Goal: Information Seeking & Learning: Learn about a topic

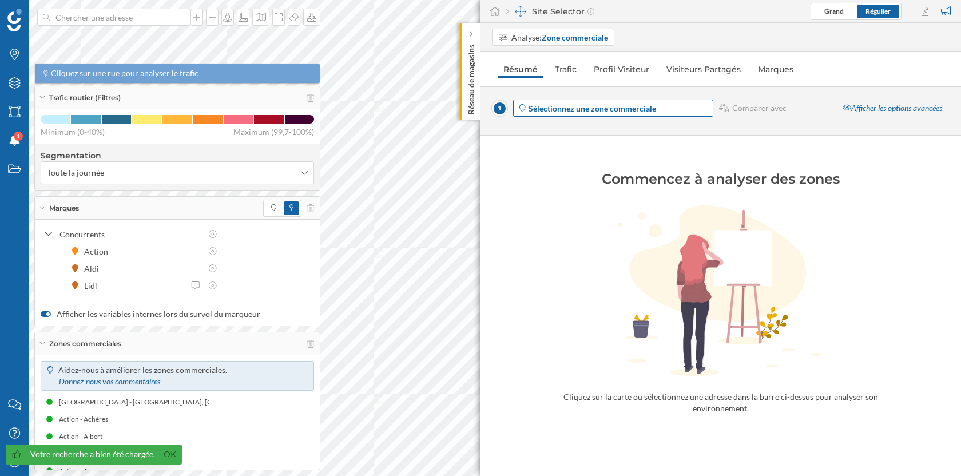
click at [567, 105] on strong "Sélectionnez une zone commerciale" at bounding box center [593, 109] width 128 height 10
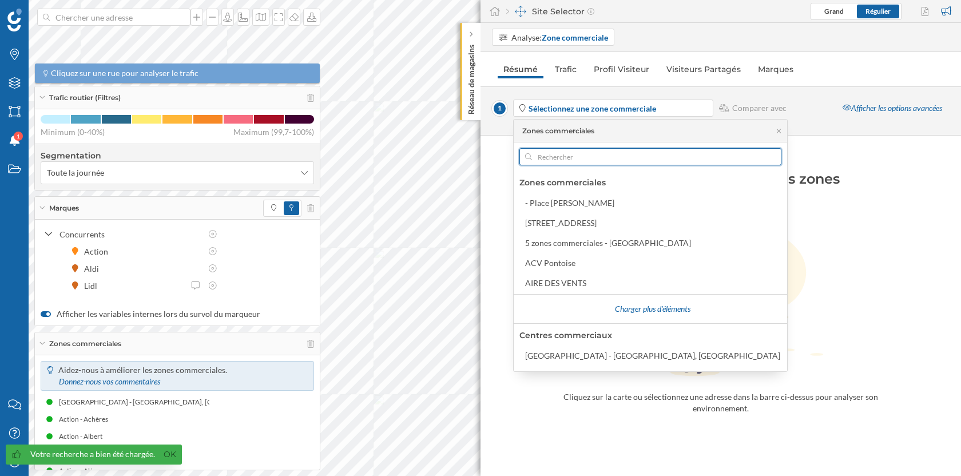
click at [568, 158] on input "text" at bounding box center [650, 156] width 237 height 17
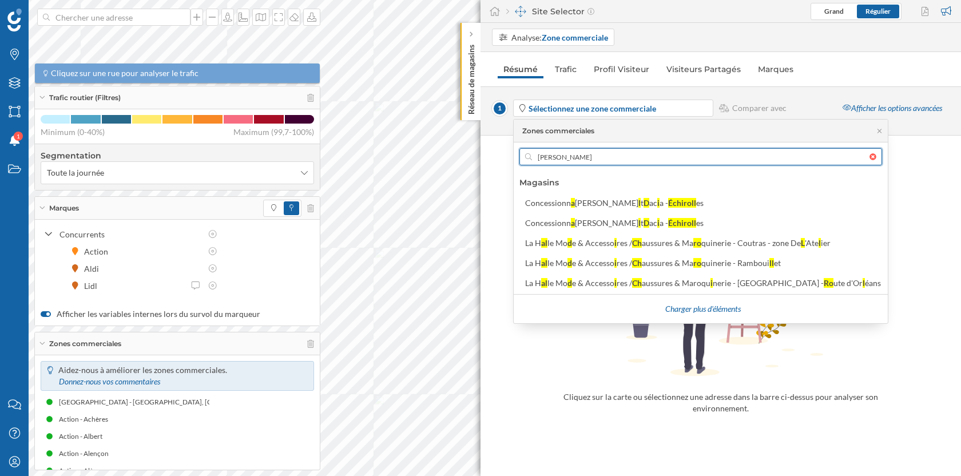
type input "[PERSON_NAME]"
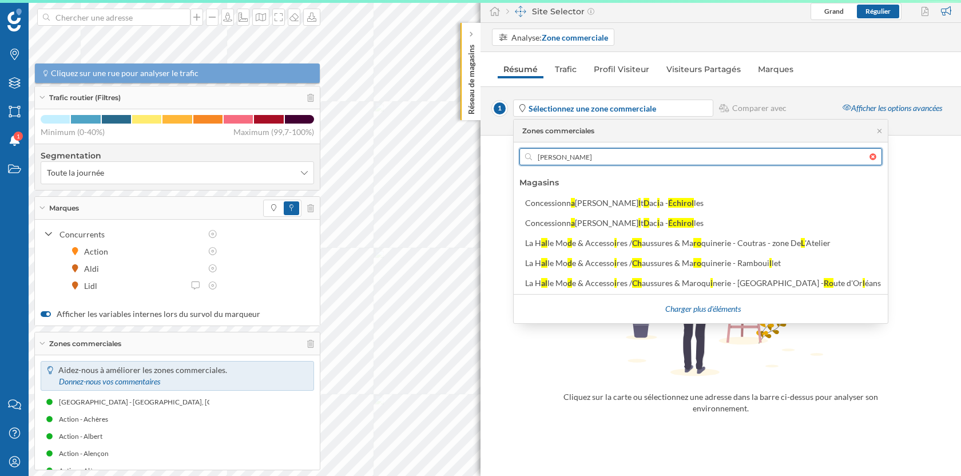
click at [573, 156] on input "[PERSON_NAME]" at bounding box center [701, 156] width 338 height 17
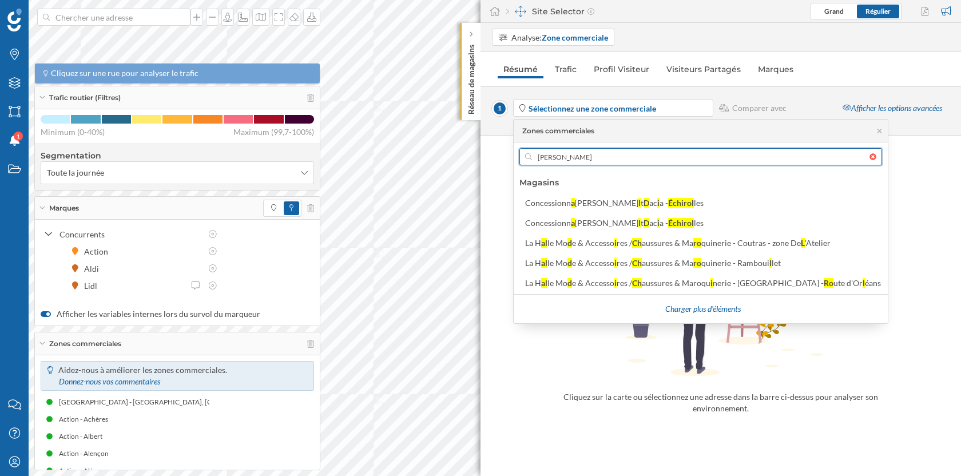
click at [573, 156] on input "[PERSON_NAME]" at bounding box center [701, 156] width 338 height 17
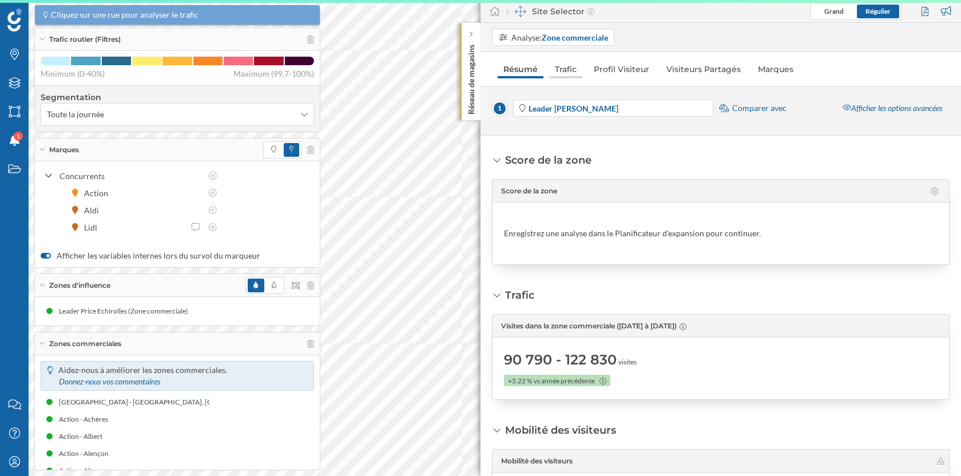
click at [570, 67] on link "Trafic" at bounding box center [565, 69] width 33 height 18
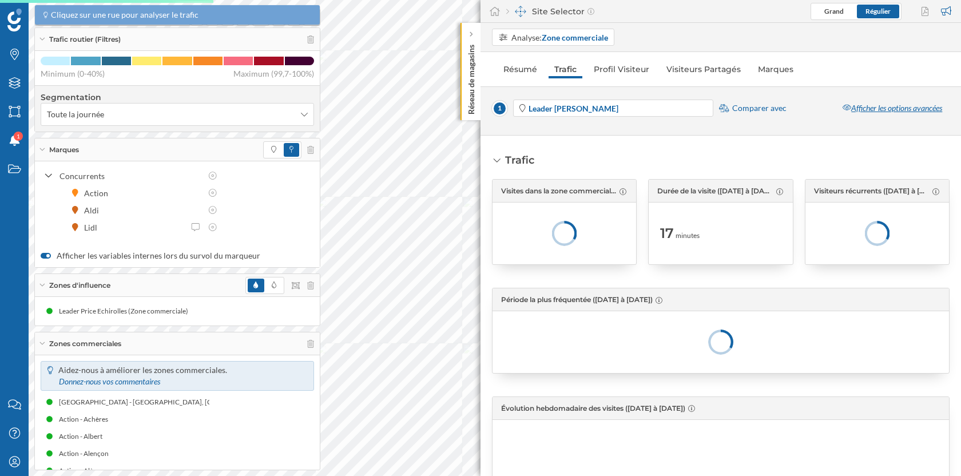
click at [880, 112] on div "Afficher les options avancées" at bounding box center [892, 108] width 114 height 17
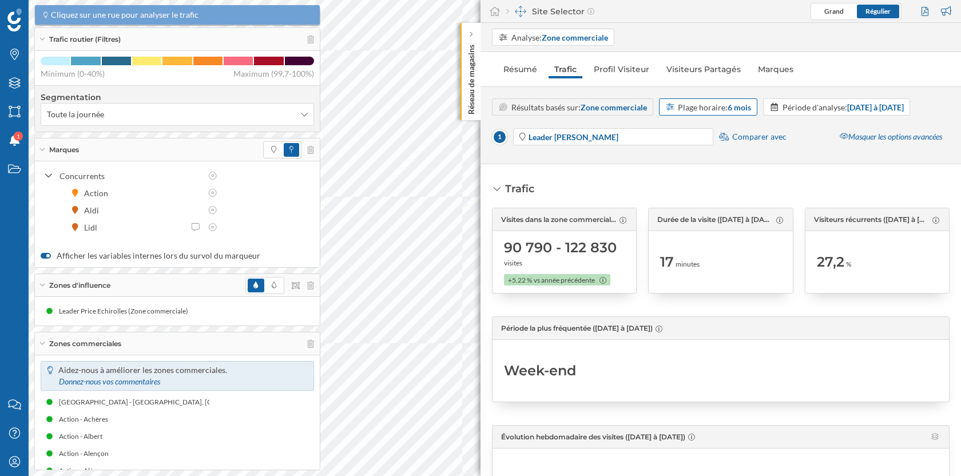
click at [711, 105] on div "Plage horaire: 6 mois" at bounding box center [714, 107] width 73 height 12
click at [695, 213] on div "12 mois" at bounding box center [682, 213] width 34 height 12
click at [43, 343] on icon at bounding box center [42, 343] width 6 height 3
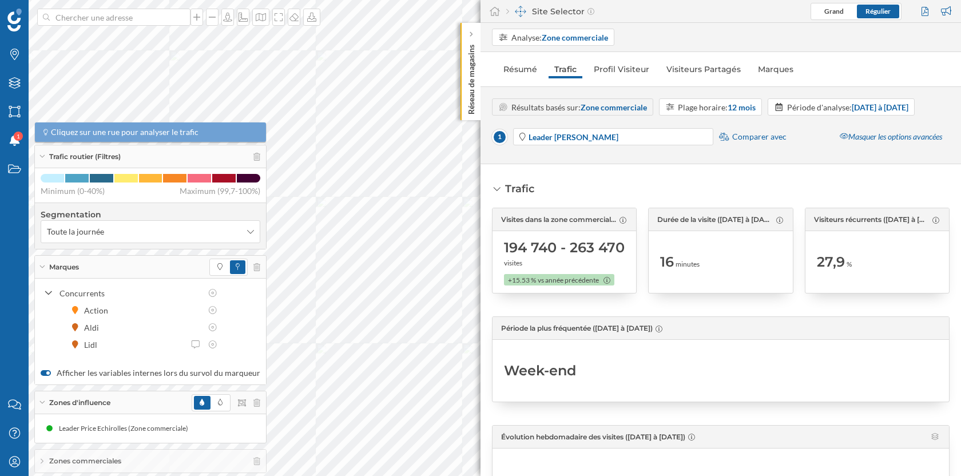
click at [42, 403] on icon at bounding box center [41, 402] width 5 height 3
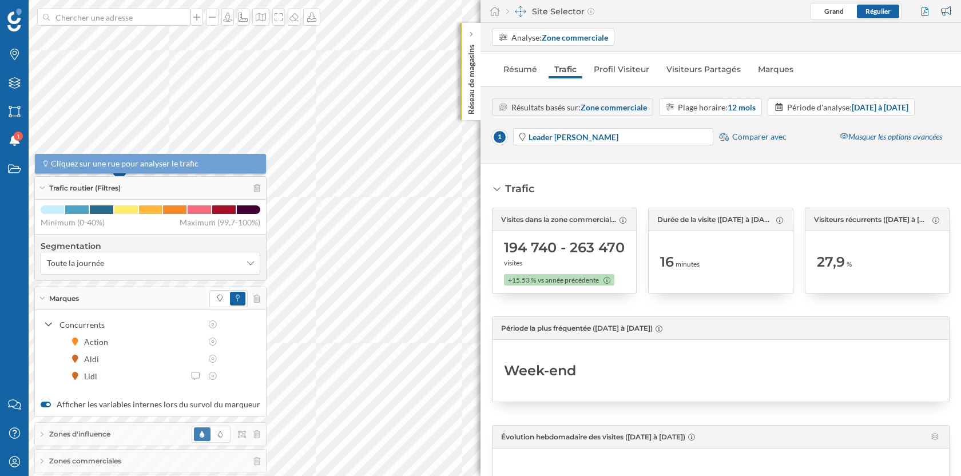
click at [43, 300] on icon at bounding box center [42, 298] width 6 height 3
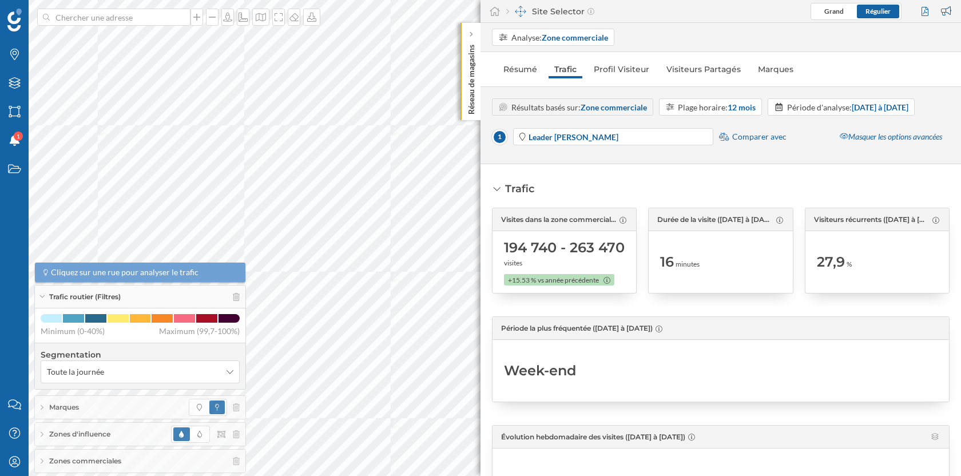
click at [760, 142] on span "Comparer avec" at bounding box center [759, 136] width 54 height 11
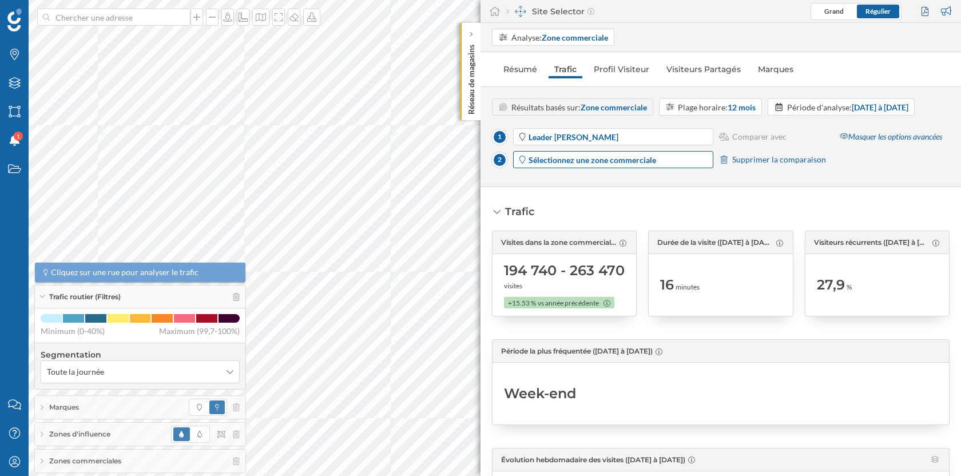
click at [609, 165] on strong "Sélectionnez une zone commerciale" at bounding box center [593, 160] width 128 height 10
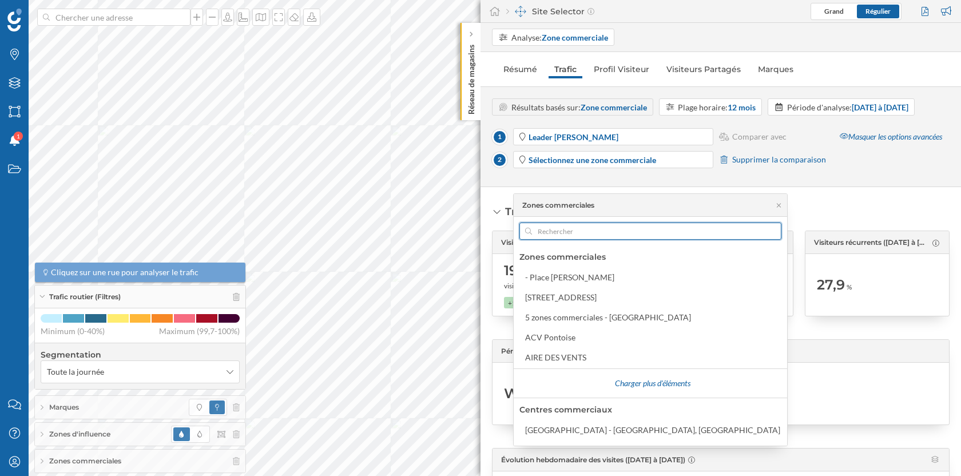
click at [560, 227] on input "text" at bounding box center [650, 231] width 237 height 17
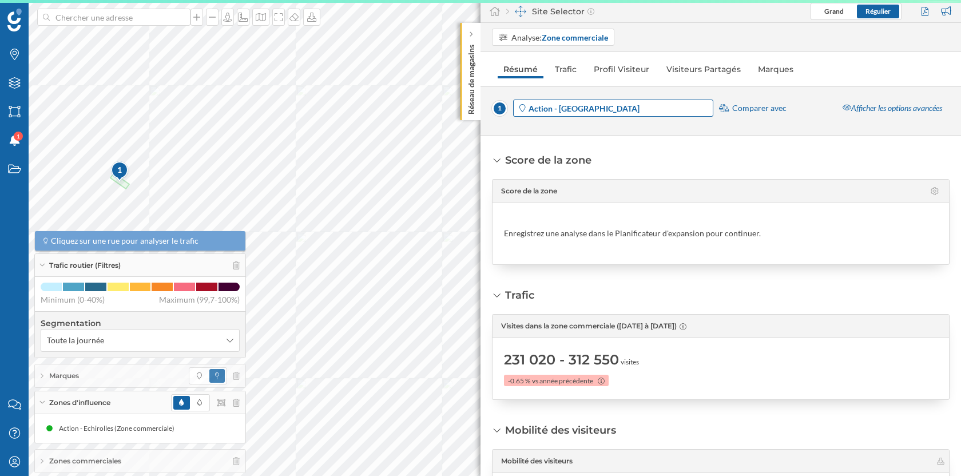
click at [597, 110] on span "Action - [GEOGRAPHIC_DATA]" at bounding box center [620, 108] width 183 height 12
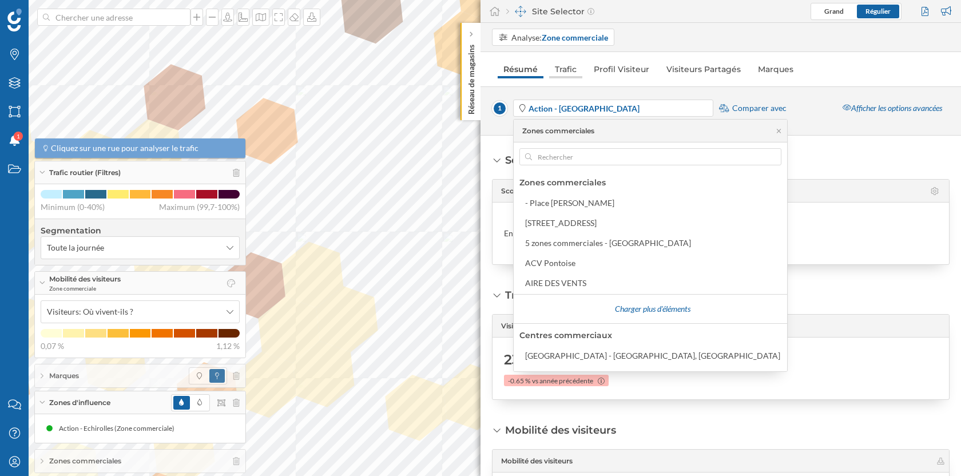
click at [567, 70] on link "Trafic" at bounding box center [565, 69] width 33 height 18
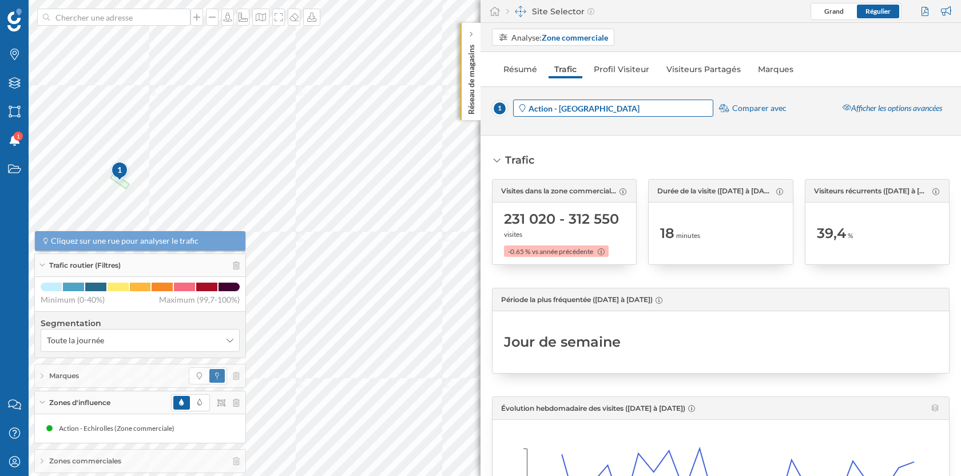
click at [596, 111] on span "Action - [GEOGRAPHIC_DATA]" at bounding box center [620, 108] width 183 height 12
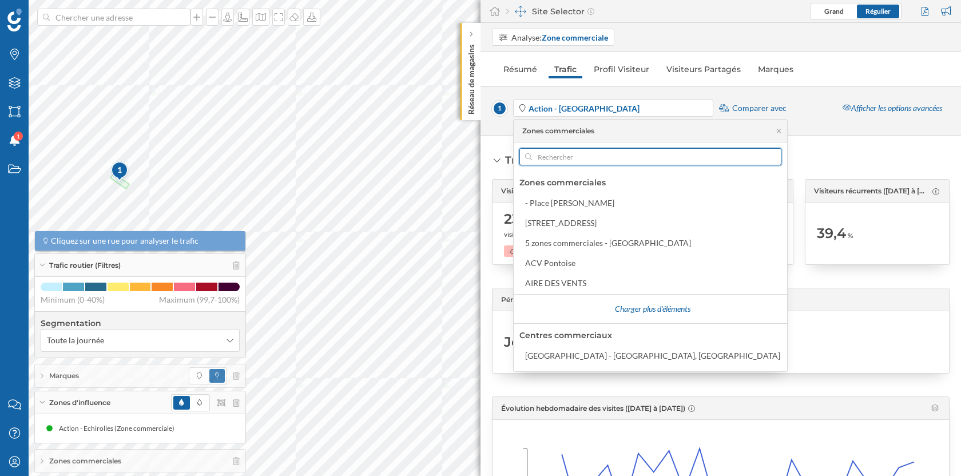
click at [570, 157] on input "text" at bounding box center [650, 156] width 237 height 17
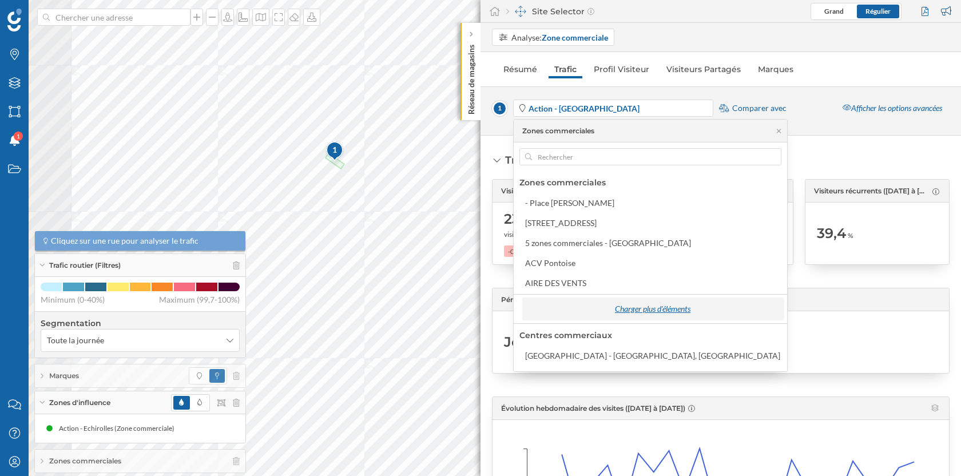
click at [538, 305] on body "Marques Filtres Zones Notifications 1 Travail Nous contacter Centre d'aide Mon …" at bounding box center [480, 238] width 961 height 476
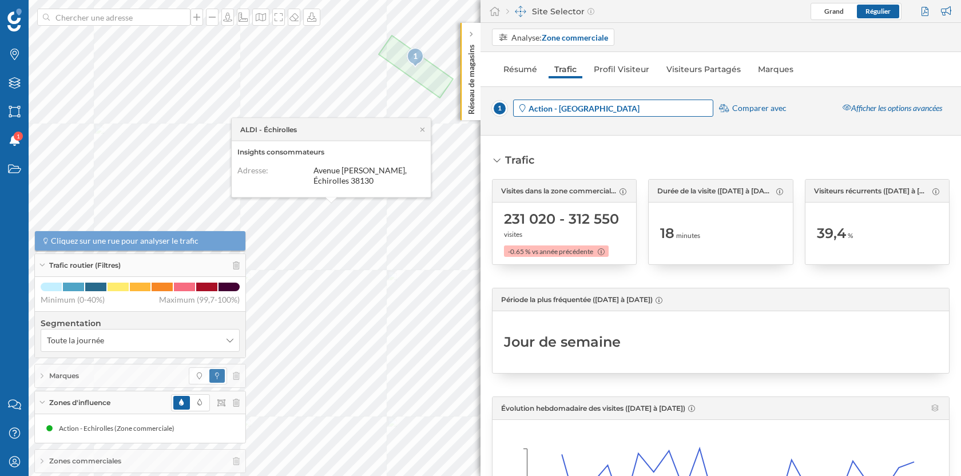
click at [647, 102] on span "Action - [GEOGRAPHIC_DATA]" at bounding box center [620, 108] width 183 height 12
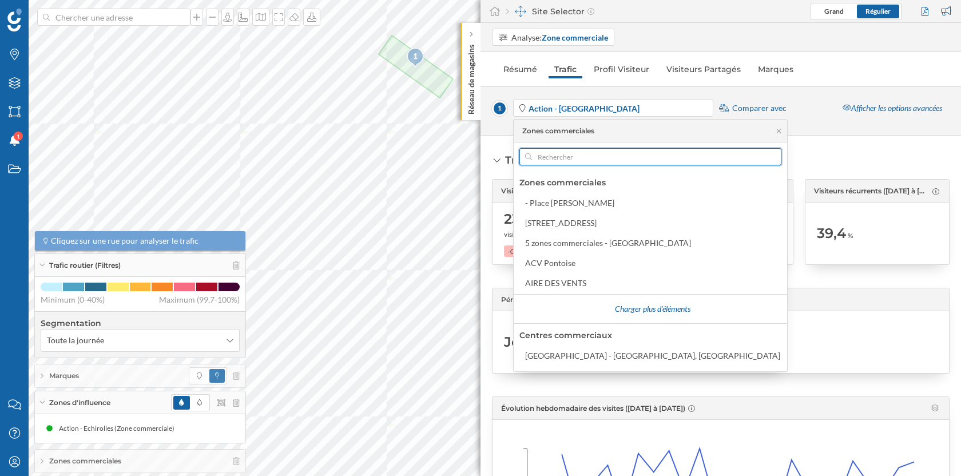
click at [593, 153] on input "text" at bounding box center [650, 156] width 237 height 17
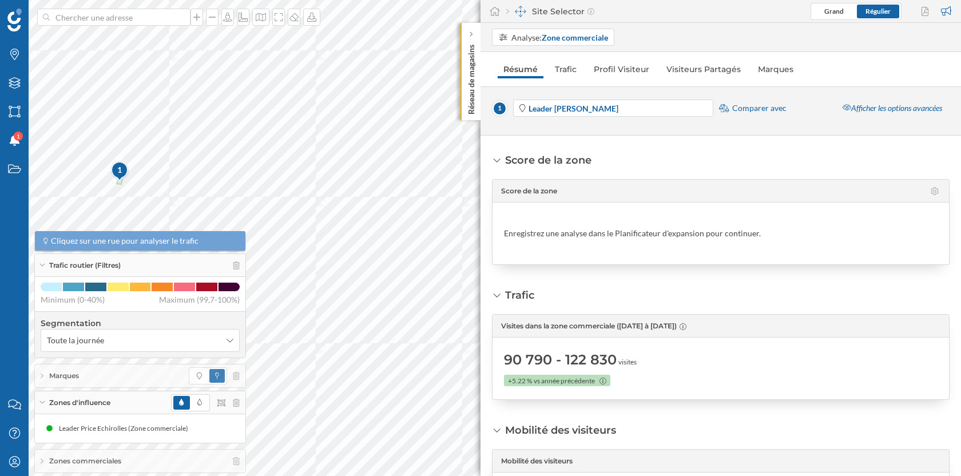
click at [752, 107] on span "Comparer avec" at bounding box center [759, 107] width 54 height 11
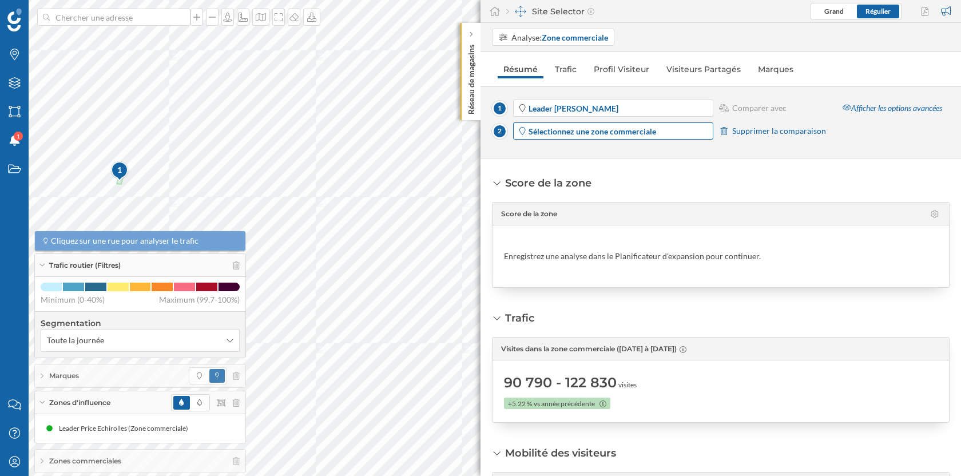
click at [647, 132] on strong "Sélectionnez une zone commerciale" at bounding box center [593, 131] width 128 height 10
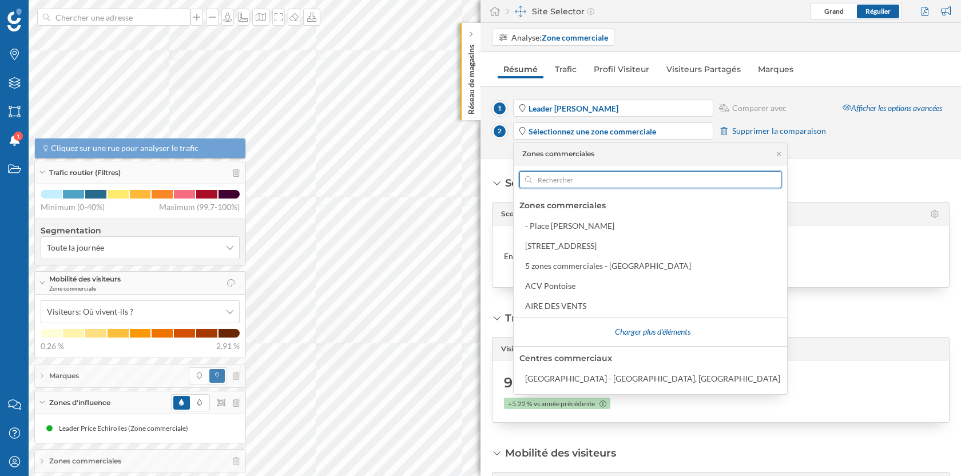
click at [569, 175] on input "text" at bounding box center [650, 179] width 237 height 17
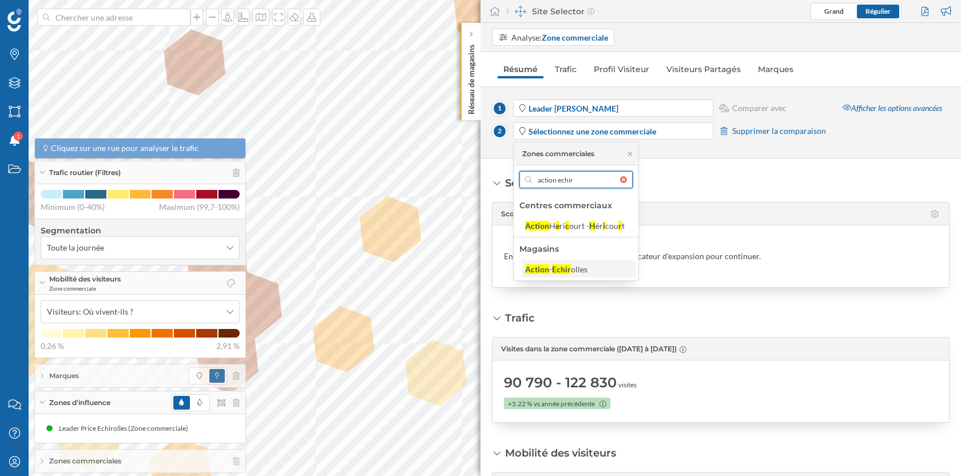
type input "action echir"
click at [565, 268] on div "Echir" at bounding box center [561, 269] width 19 height 10
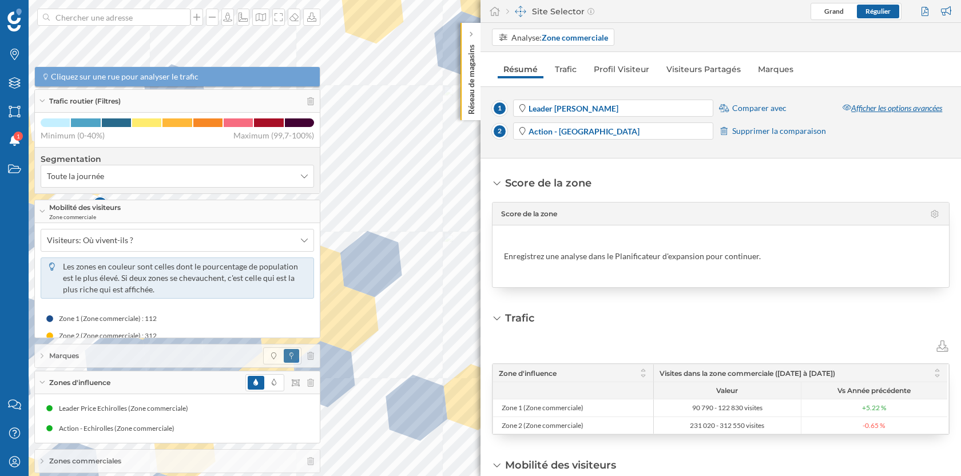
click at [893, 105] on div "Afficher les options avancées" at bounding box center [892, 108] width 114 height 17
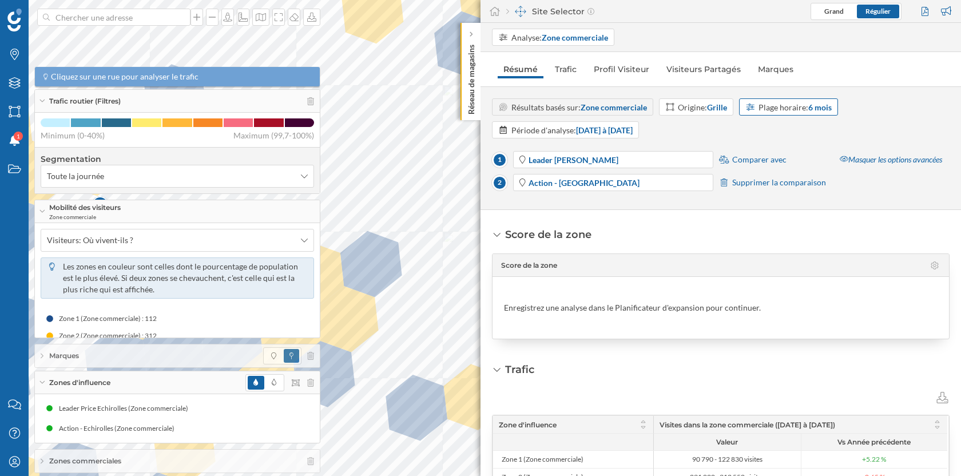
click at [804, 107] on div "Plage horaire: 6 mois" at bounding box center [795, 107] width 73 height 12
click at [760, 218] on div "12 mois" at bounding box center [763, 213] width 34 height 12
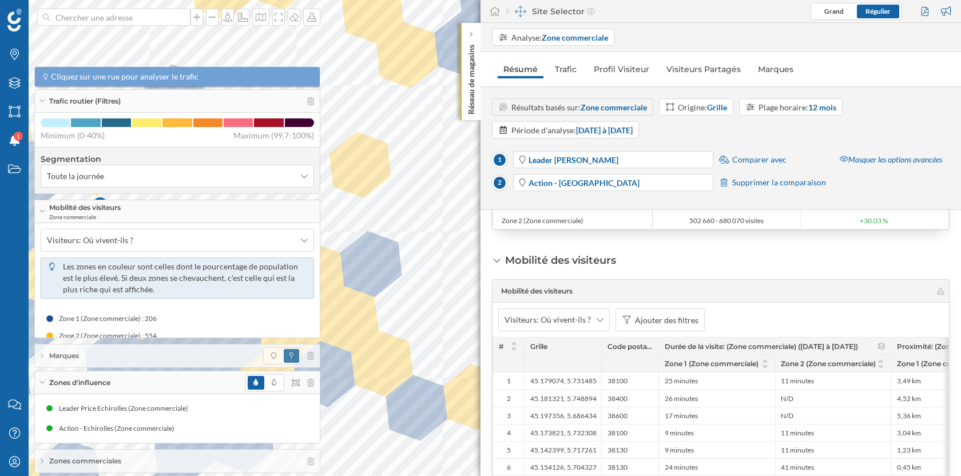
scroll to position [290, 0]
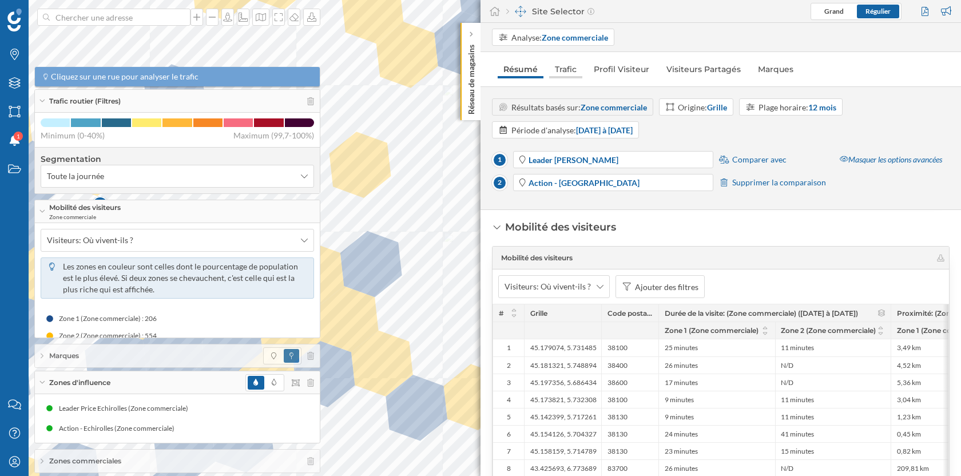
click at [573, 77] on link "Trafic" at bounding box center [565, 69] width 33 height 18
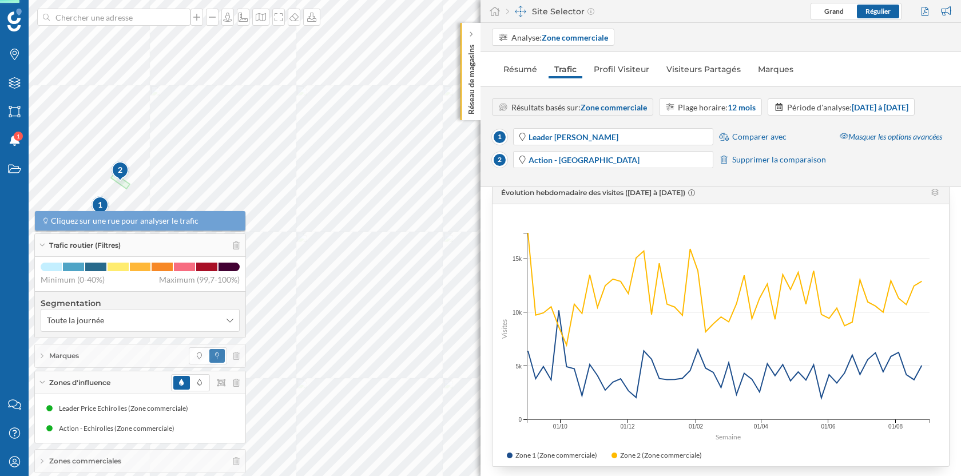
scroll to position [161, 0]
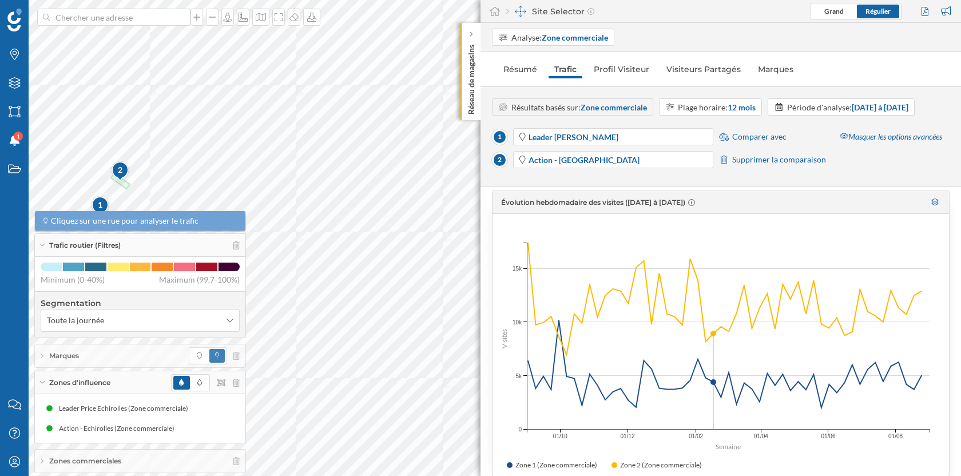
click at [934, 205] on icon at bounding box center [935, 202] width 7 height 7
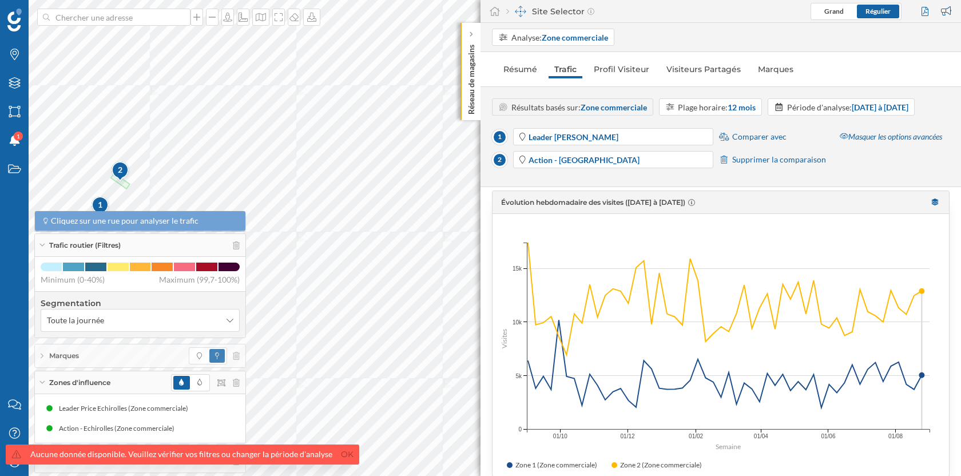
click at [933, 205] on icon at bounding box center [935, 202] width 7 height 7
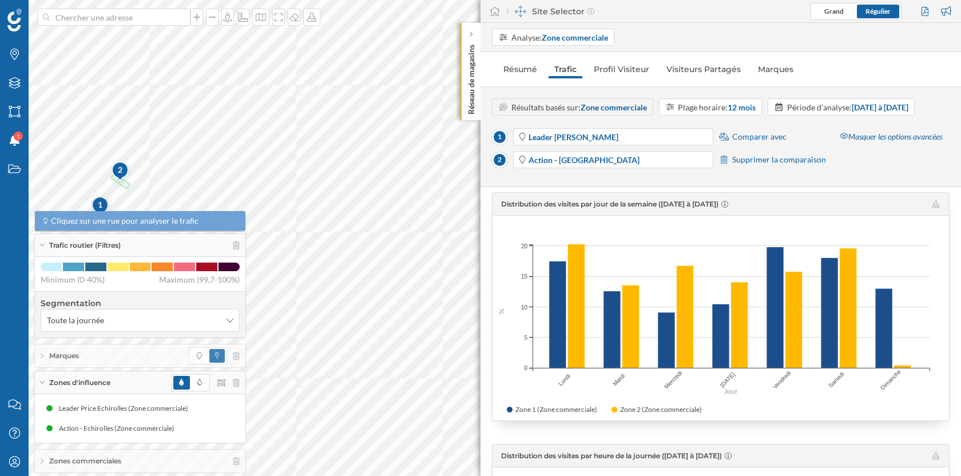
scroll to position [462, 0]
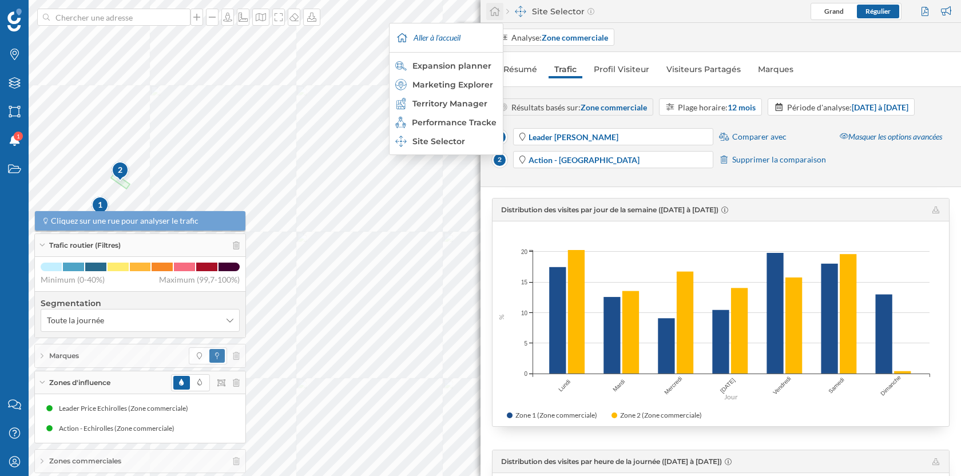
click at [495, 11] on icon at bounding box center [494, 11] width 11 height 10
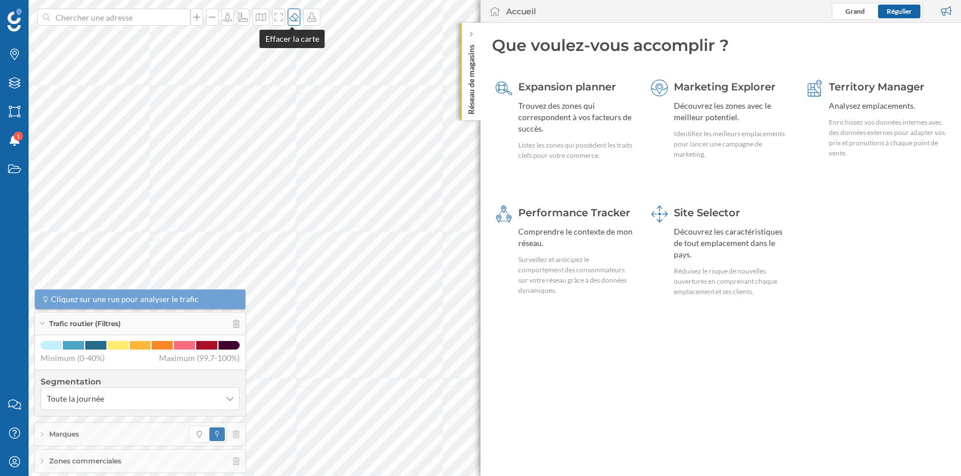
click at [293, 23] on div at bounding box center [294, 17] width 13 height 17
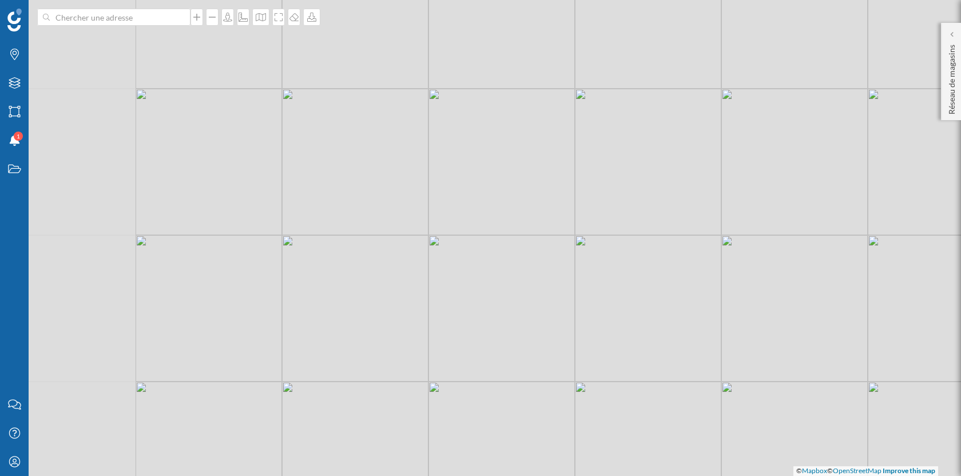
drag, startPoint x: 157, startPoint y: 208, endPoint x: 436, endPoint y: 212, distance: 278.7
click at [436, 212] on div "© Mapbox © OpenStreetMap Improve this map" at bounding box center [480, 238] width 961 height 476
click at [8, 145] on icon "Notifications" at bounding box center [14, 139] width 14 height 11
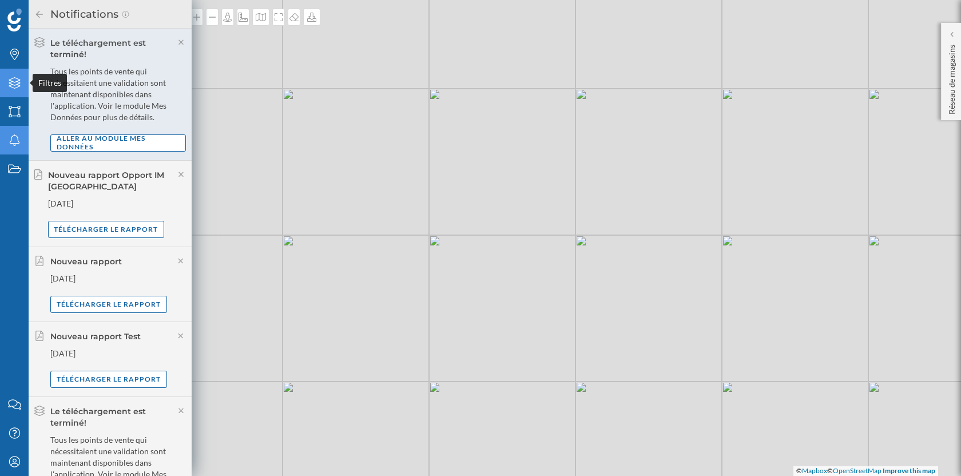
click at [14, 84] on icon "Filtres" at bounding box center [14, 82] width 14 height 11
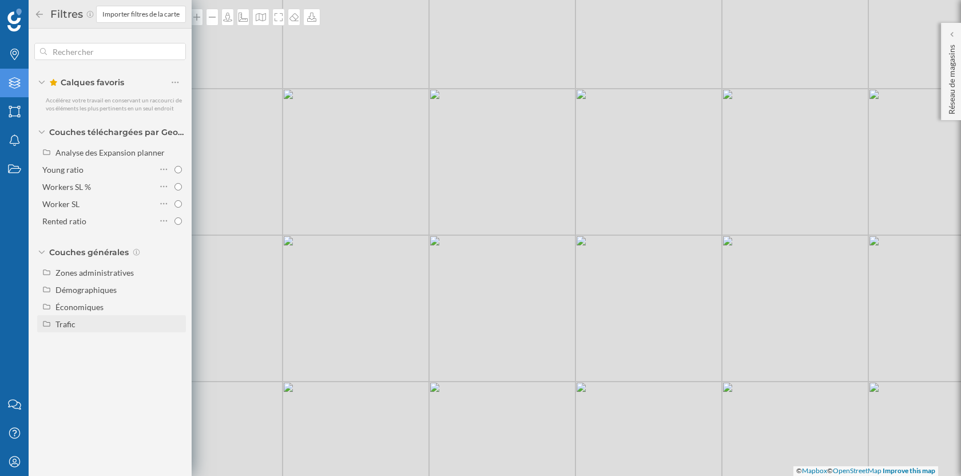
click at [88, 321] on div "Trafic" at bounding box center [119, 324] width 126 height 12
click at [176, 342] on input "Trafic routier" at bounding box center [178, 341] width 7 height 7
radio input "true"
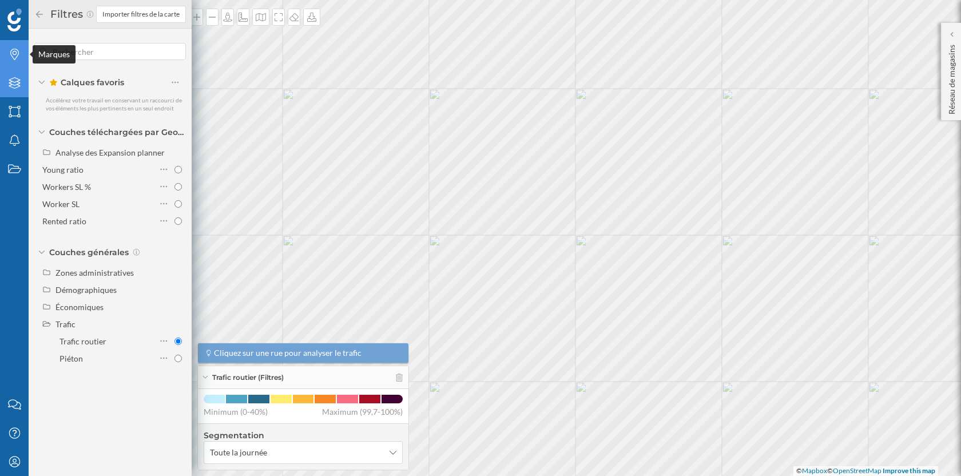
click at [15, 57] on icon "Marques" at bounding box center [14, 54] width 14 height 11
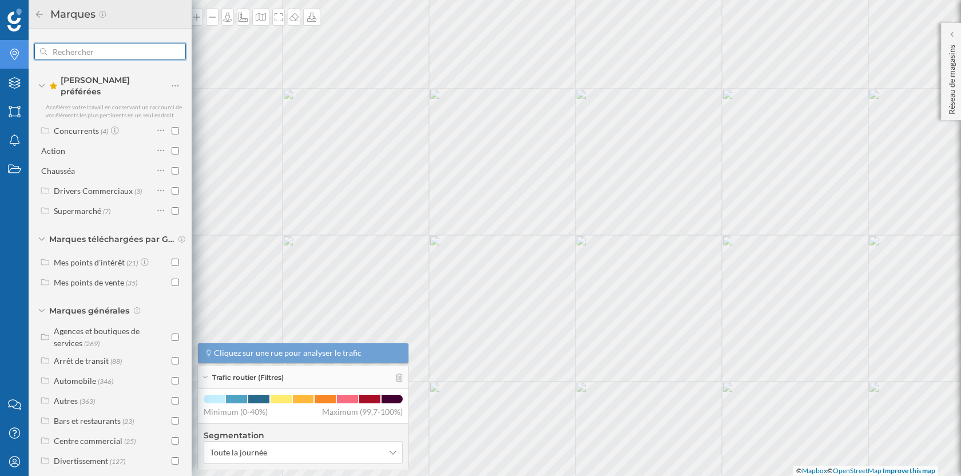
click at [105, 52] on input "text" at bounding box center [110, 51] width 126 height 23
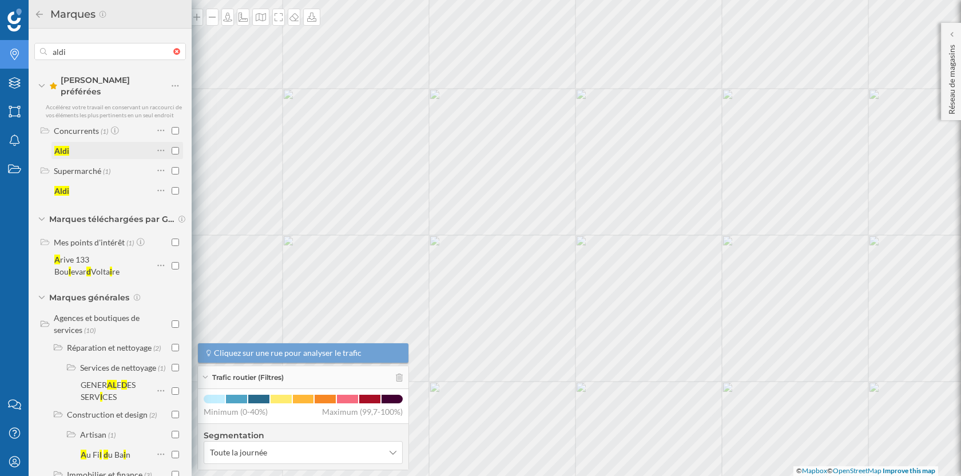
click at [174, 147] on input "checkbox" at bounding box center [175, 150] width 7 height 7
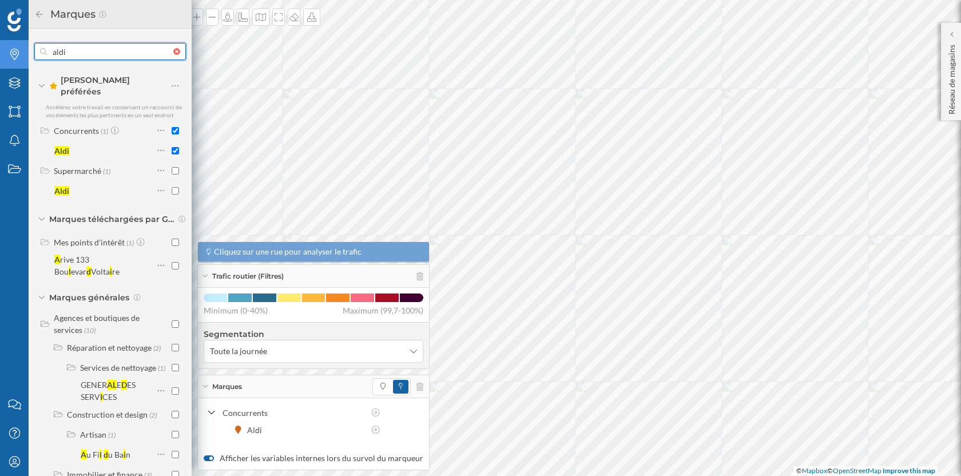
click at [91, 47] on input "aldi" at bounding box center [110, 51] width 126 height 23
type input "act"
checkbox input "false"
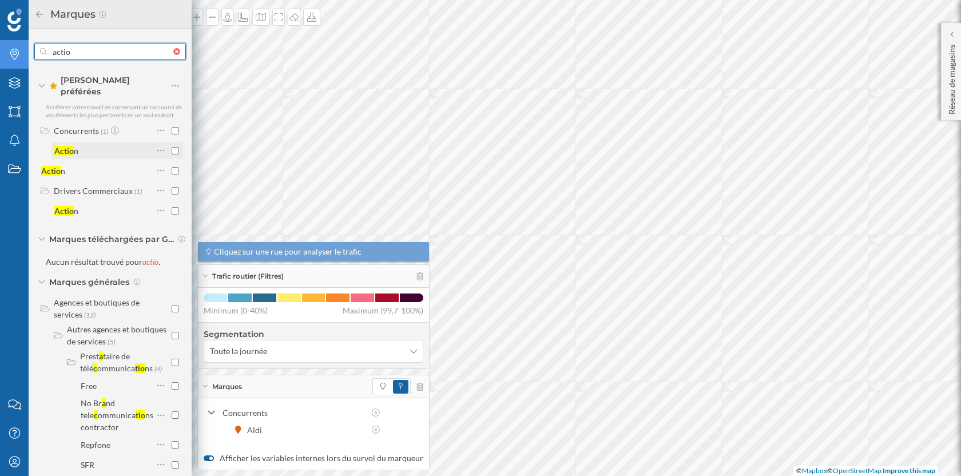
type input "actio"
click at [173, 147] on input "checkbox" at bounding box center [175, 150] width 7 height 7
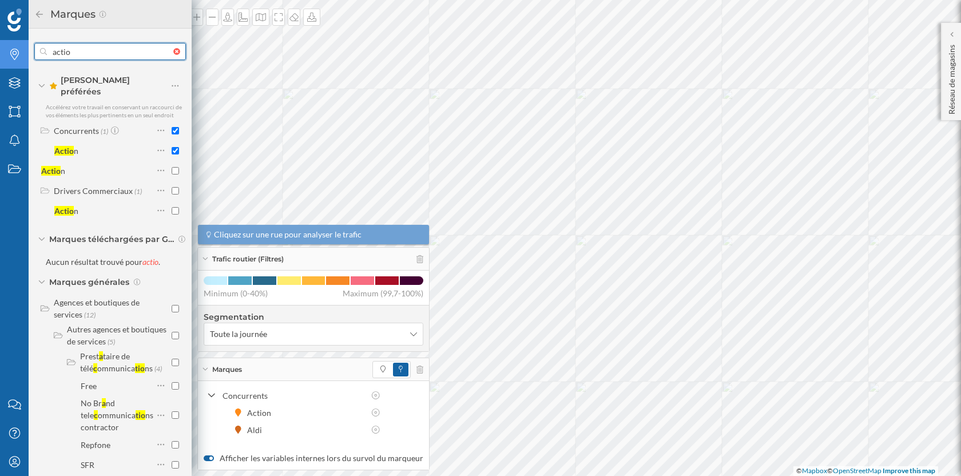
click at [89, 47] on input "actio" at bounding box center [110, 51] width 126 height 23
checkbox input "false"
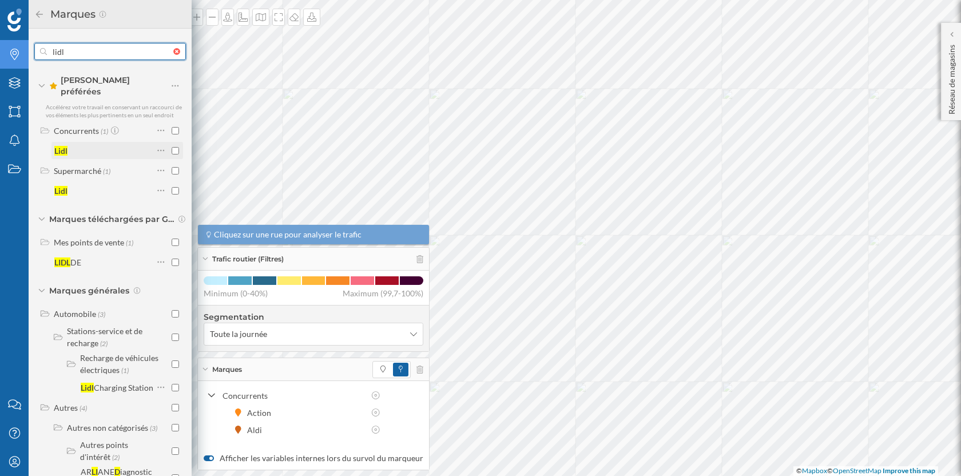
type input "lidl"
click at [173, 147] on input "checkbox" at bounding box center [175, 150] width 7 height 7
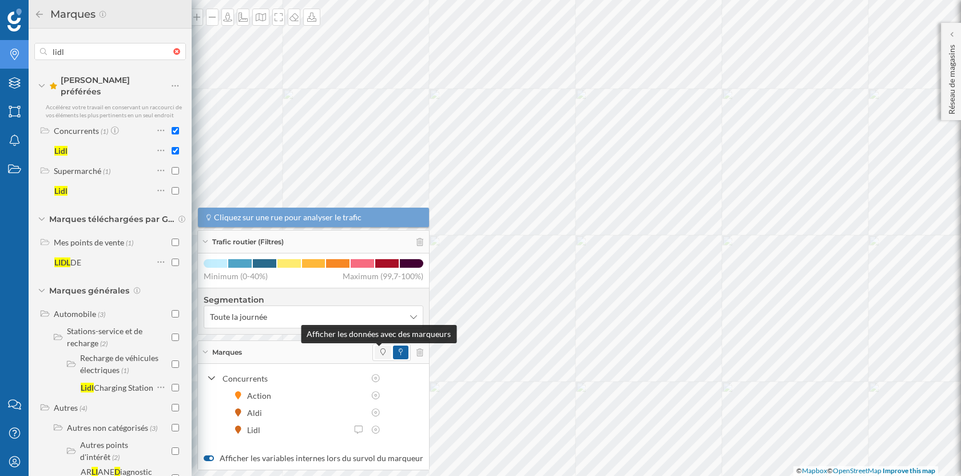
click at [381, 348] on span at bounding box center [383, 352] width 5 height 10
click at [38, 13] on icon at bounding box center [39, 14] width 10 height 8
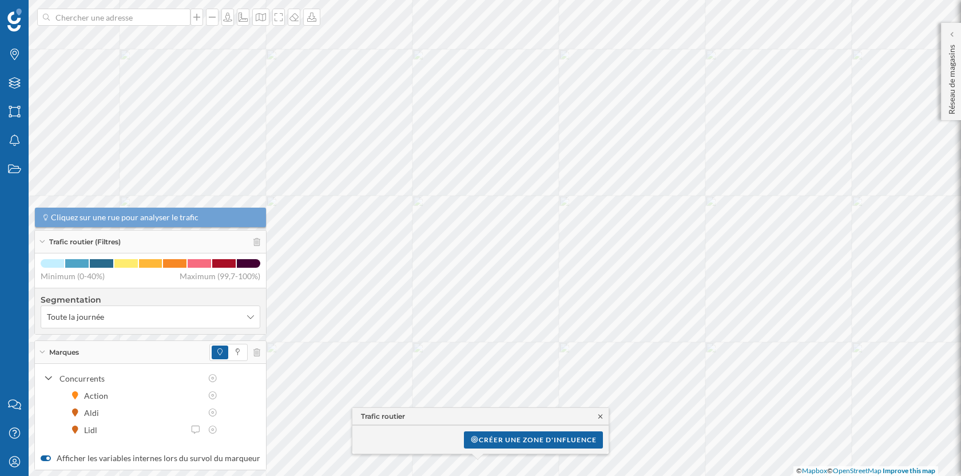
click at [603, 415] on icon at bounding box center [600, 416] width 9 height 7
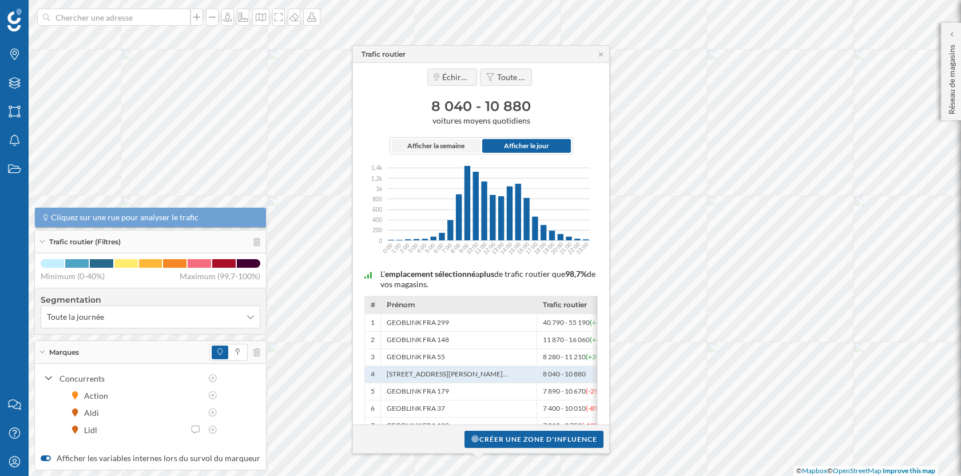
click at [454, 152] on span "Afficher la semaine" at bounding box center [436, 146] width 89 height 14
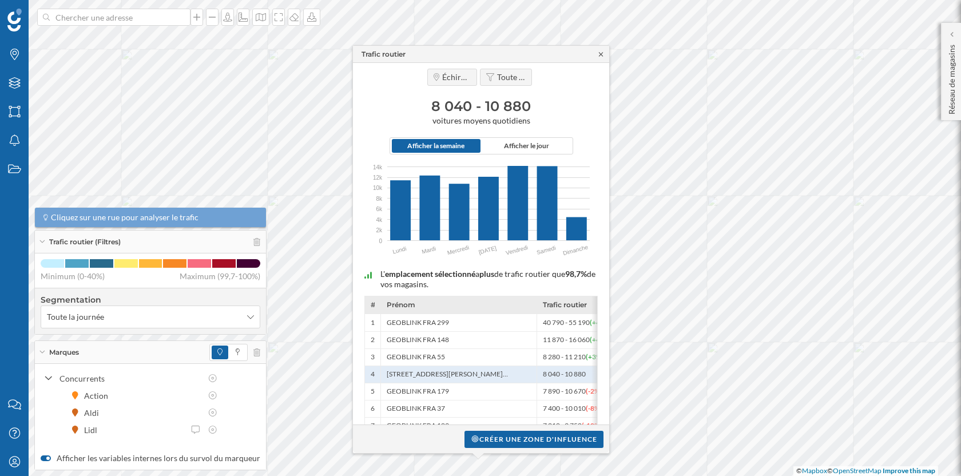
click at [597, 52] on icon at bounding box center [601, 54] width 9 height 7
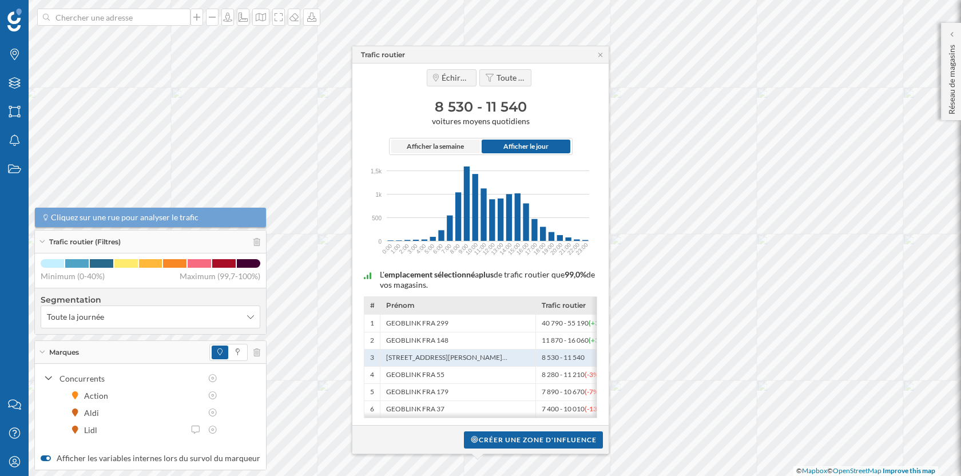
click at [441, 148] on span "Afficher la semaine" at bounding box center [435, 146] width 57 height 10
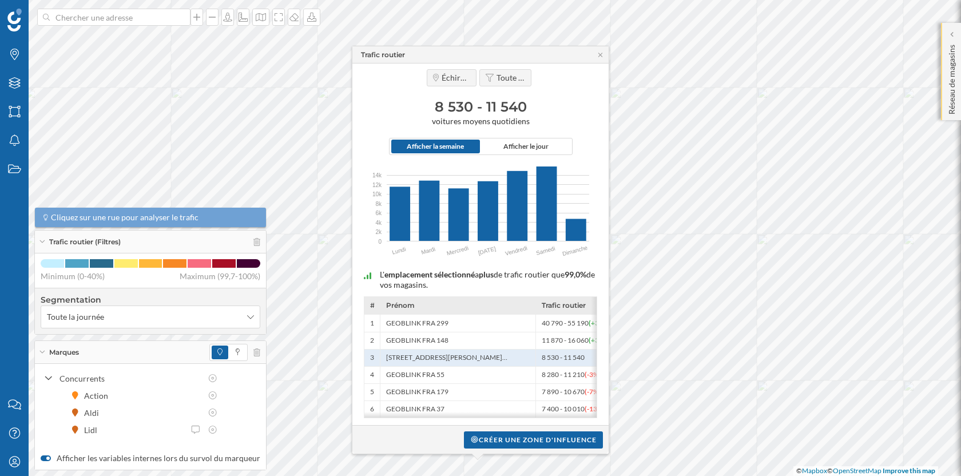
click at [945, 36] on div "Réseau de magasins" at bounding box center [951, 71] width 20 height 97
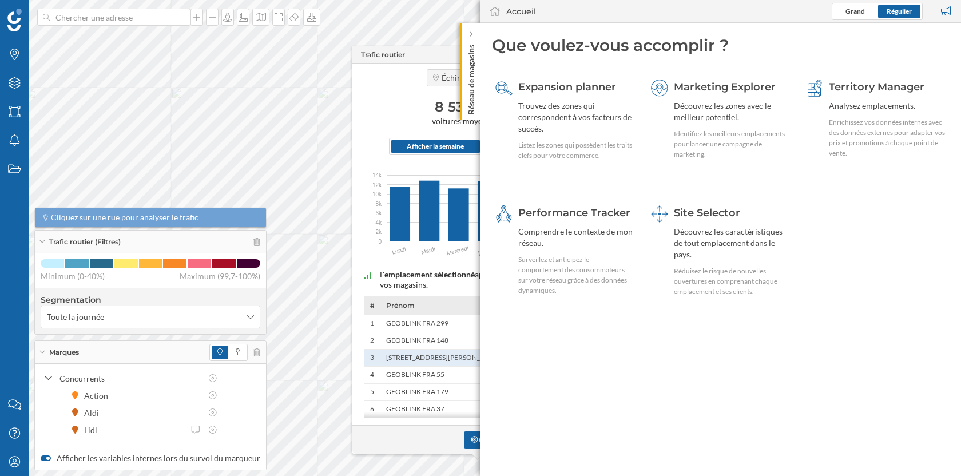
click at [401, 107] on h3 "8 530 - 11 540" at bounding box center [480, 107] width 245 height 18
click at [470, 35] on icon at bounding box center [470, 34] width 3 height 6
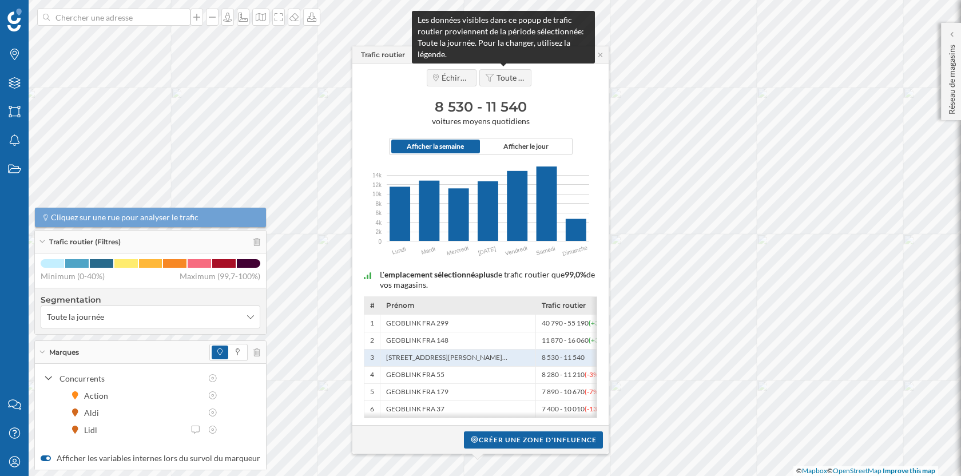
click at [504, 77] on span "Toute la journée" at bounding box center [511, 78] width 29 height 10
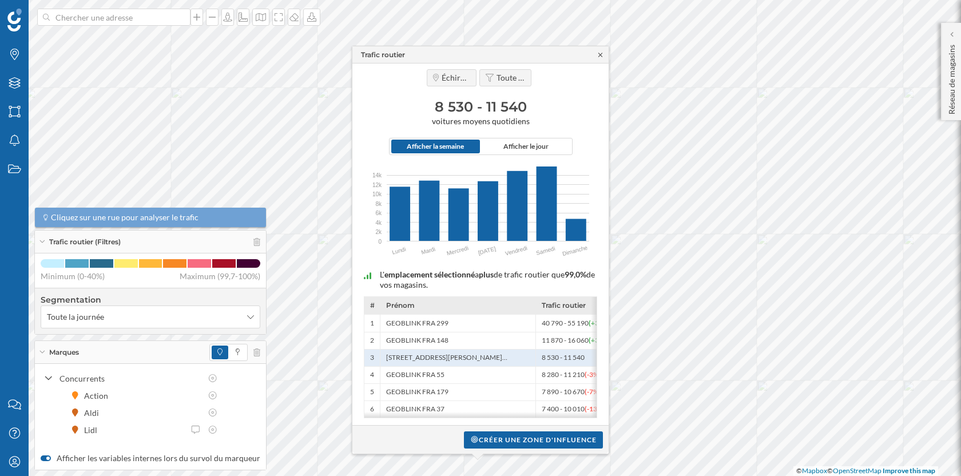
click at [597, 55] on icon at bounding box center [600, 54] width 9 height 7
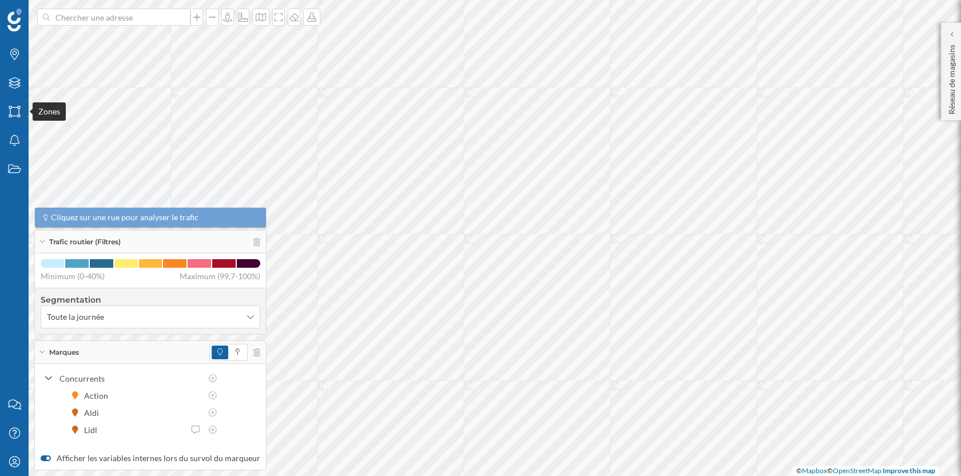
click at [13, 110] on icon "Zones" at bounding box center [14, 111] width 14 height 11
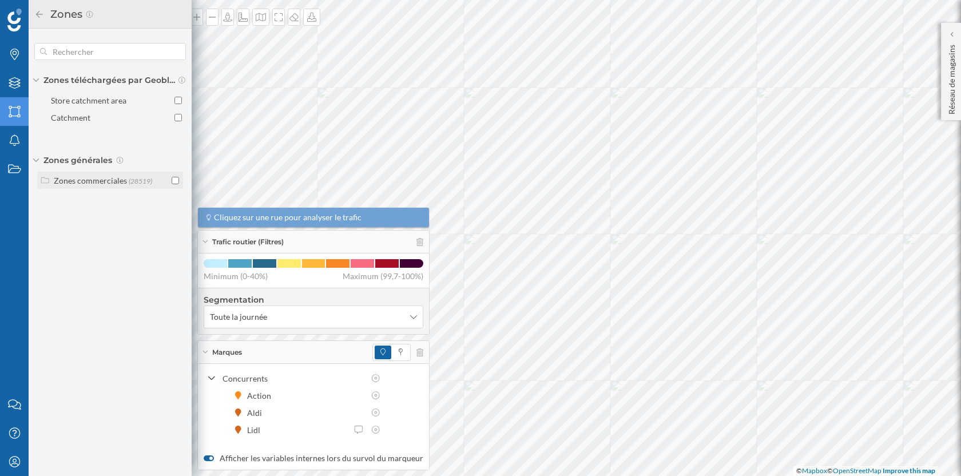
click at [124, 183] on div "Zones commerciales" at bounding box center [90, 181] width 73 height 10
click at [175, 224] on input "checkbox" at bounding box center [175, 227] width 7 height 7
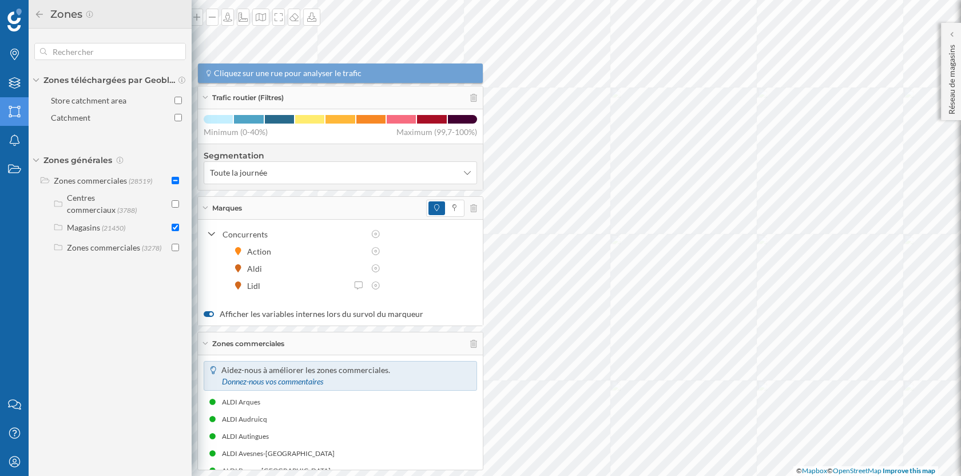
click at [34, 12] on icon at bounding box center [39, 14] width 10 height 8
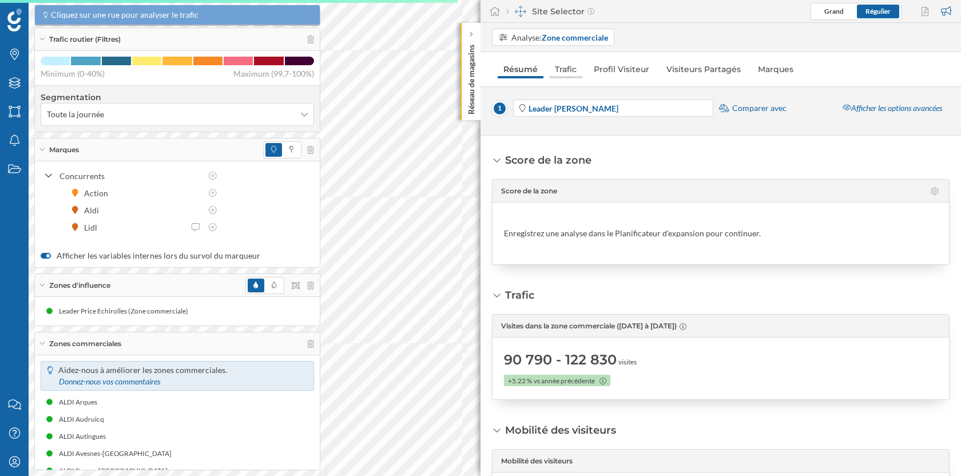
click at [564, 72] on link "Trafic" at bounding box center [565, 69] width 33 height 18
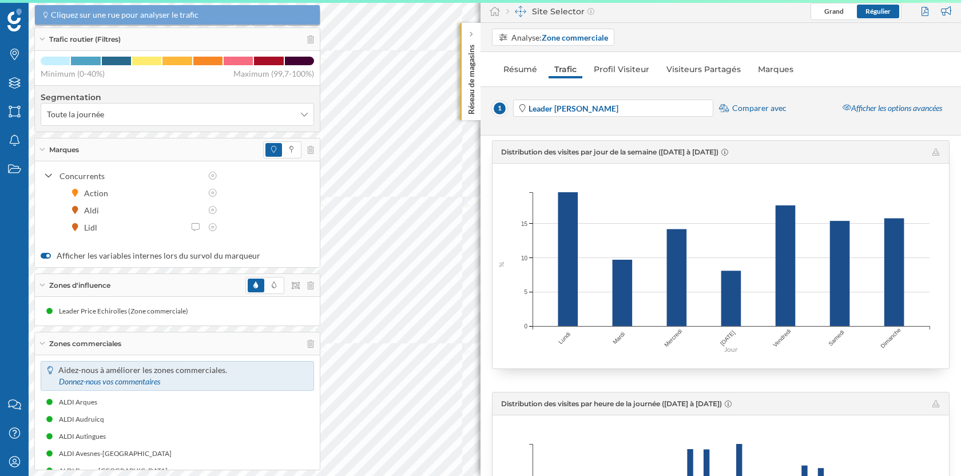
scroll to position [524, 0]
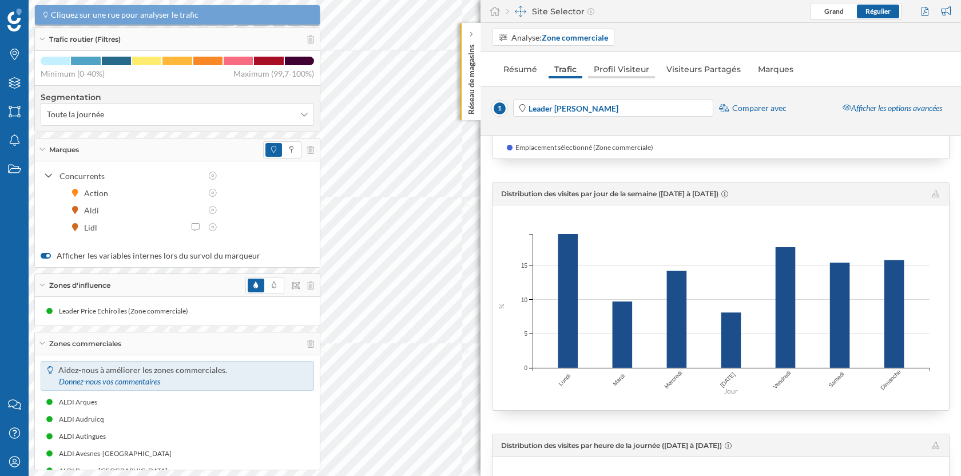
click at [632, 77] on link "Profil Visiteur" at bounding box center [621, 69] width 67 height 18
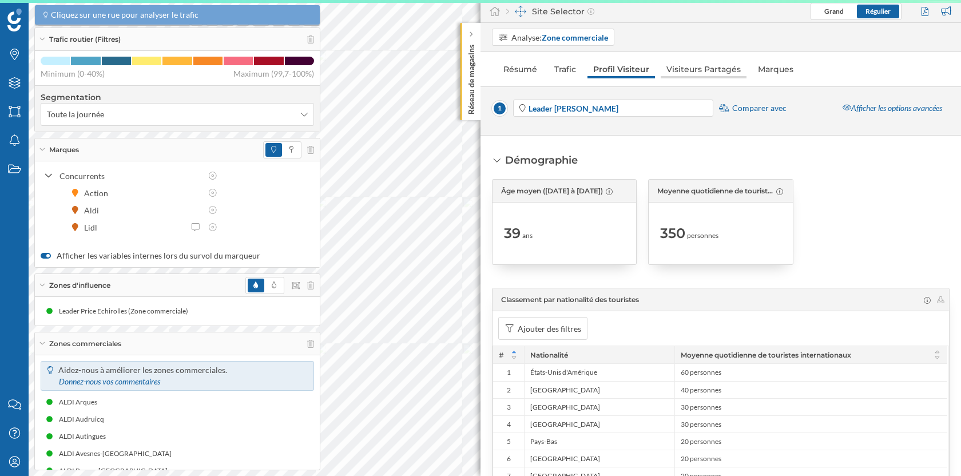
click at [675, 66] on link "Visiteurs Partagés" at bounding box center [704, 69] width 86 height 18
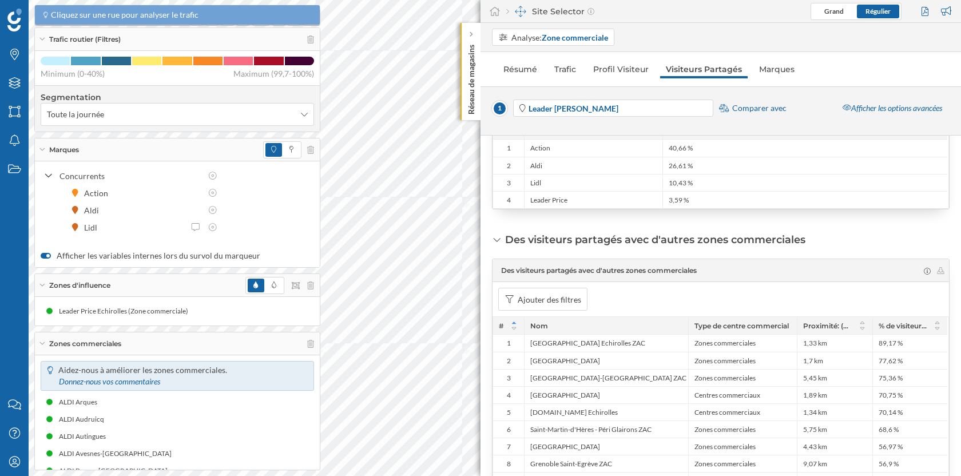
scroll to position [311, 0]
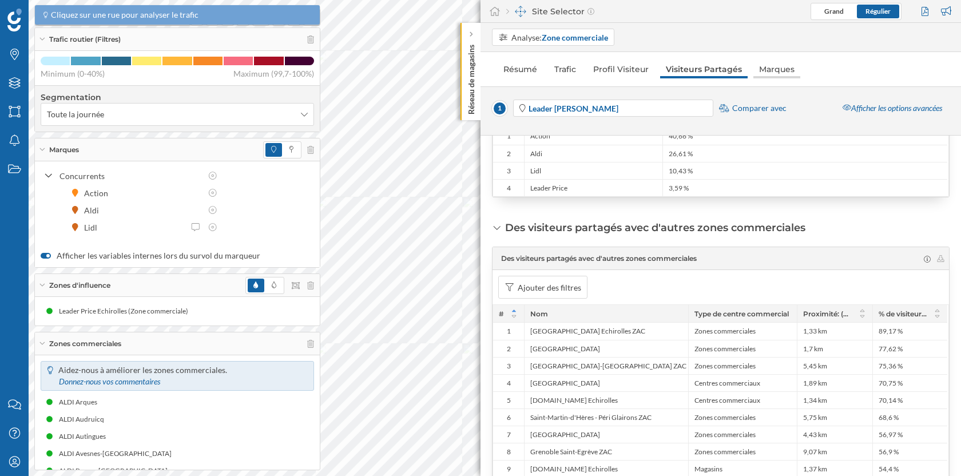
click at [760, 70] on link "Marques" at bounding box center [777, 69] width 47 height 18
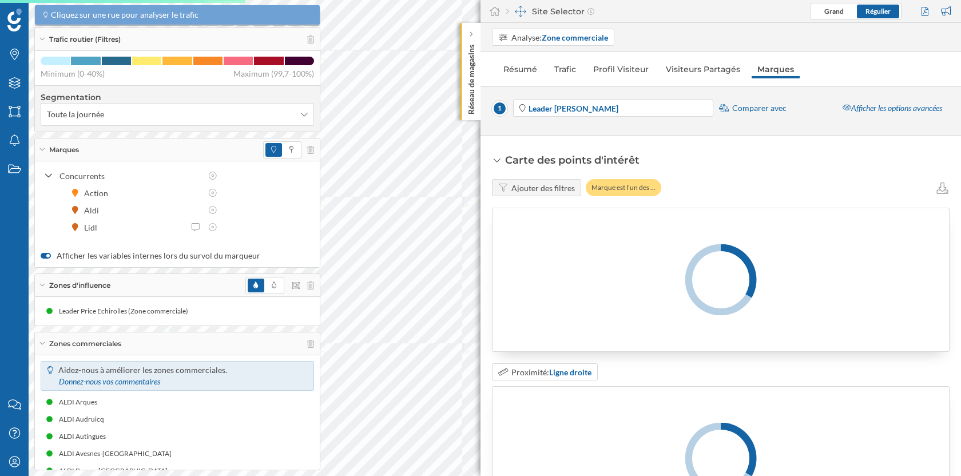
click at [710, 75] on link "Visiteurs Partagés" at bounding box center [703, 69] width 86 height 18
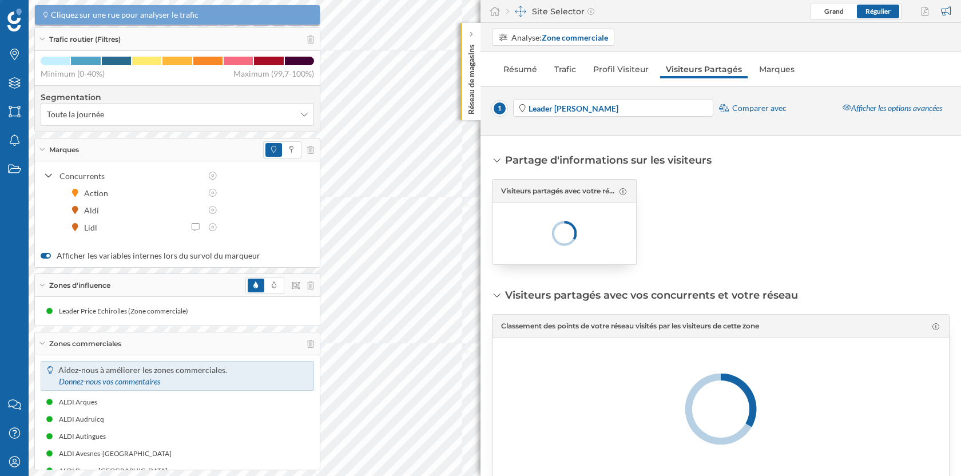
click at [764, 112] on span "Comparer avec" at bounding box center [759, 107] width 54 height 11
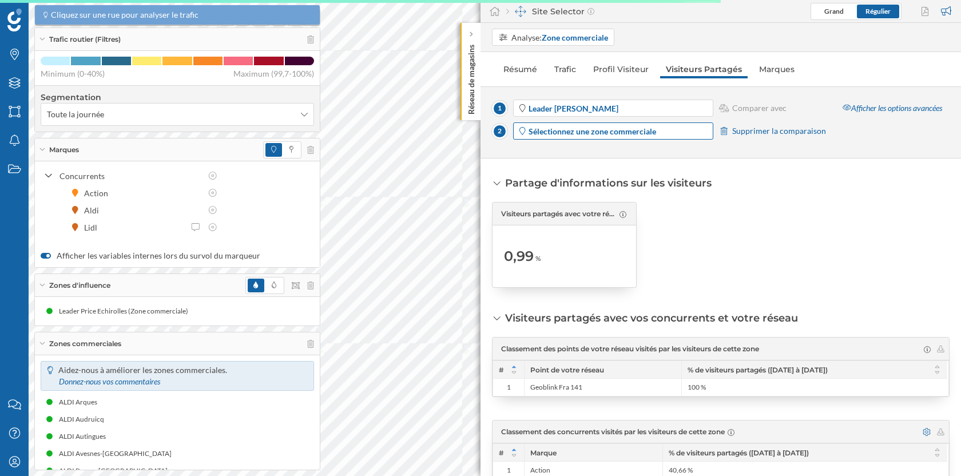
click at [619, 134] on strong "Sélectionnez une zone commerciale" at bounding box center [593, 131] width 128 height 10
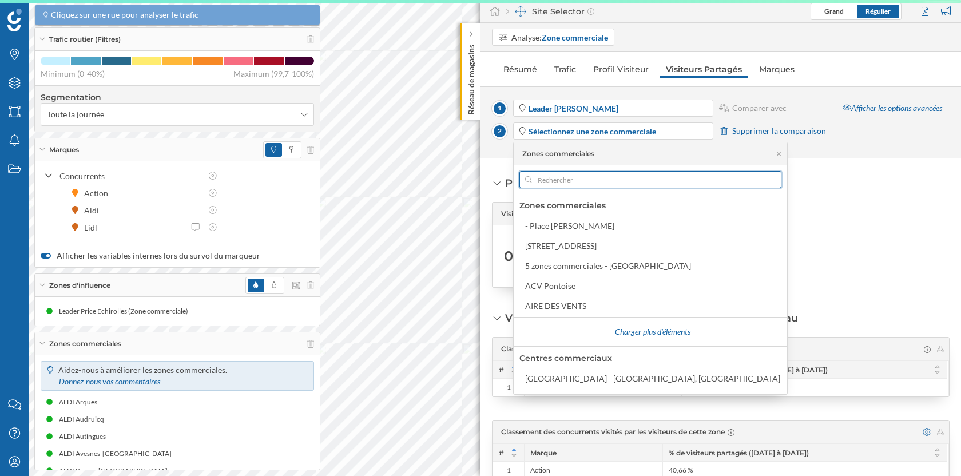
click at [568, 172] on input "text" at bounding box center [650, 179] width 237 height 17
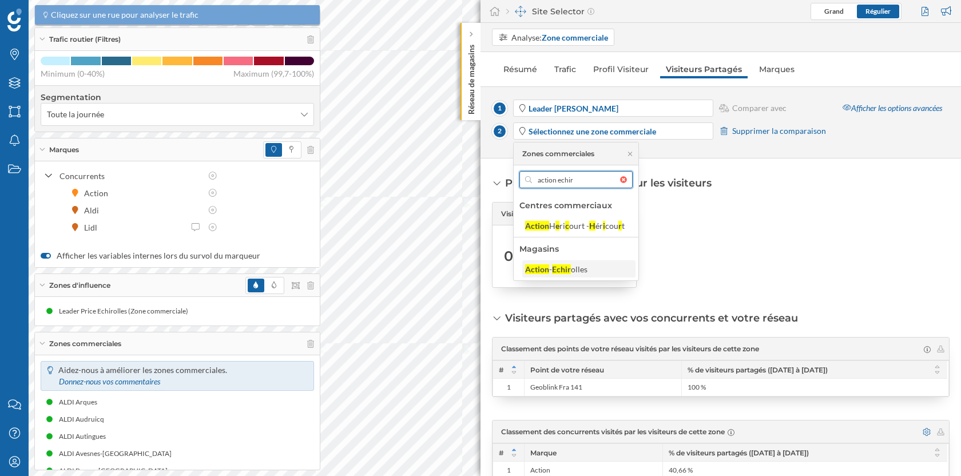
type input "action echir"
click at [537, 260] on div "Action - [PERSON_NAME]" at bounding box center [578, 268] width 113 height 17
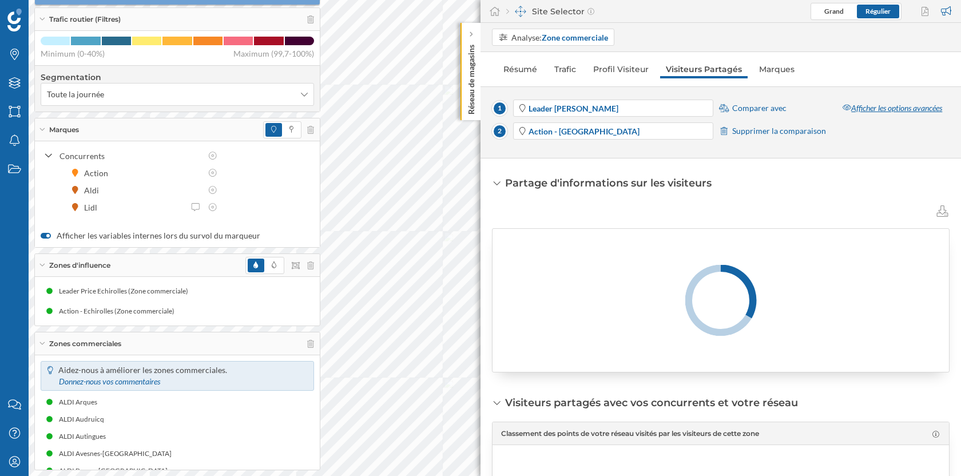
click at [884, 110] on div "Afficher les options avancées" at bounding box center [892, 108] width 114 height 17
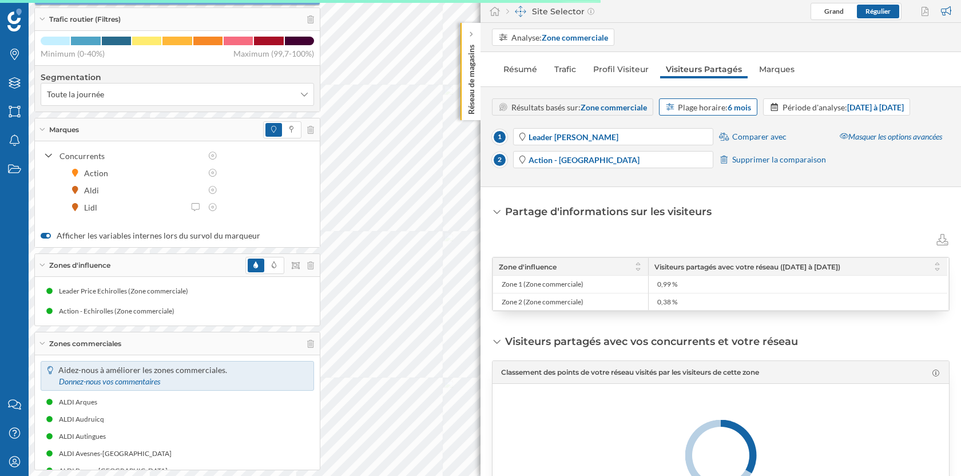
click at [739, 114] on div "Plage horaire: 6 mois" at bounding box center [708, 106] width 99 height 17
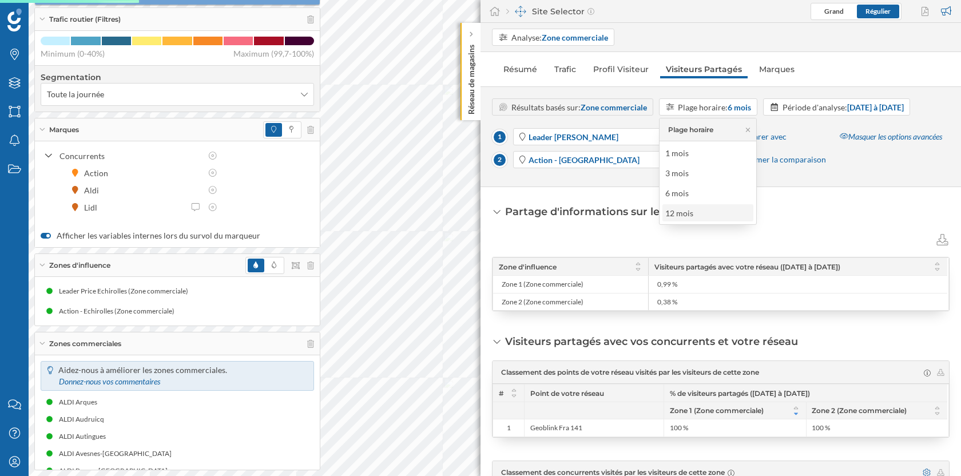
click at [689, 217] on div "12 mois" at bounding box center [682, 213] width 34 height 12
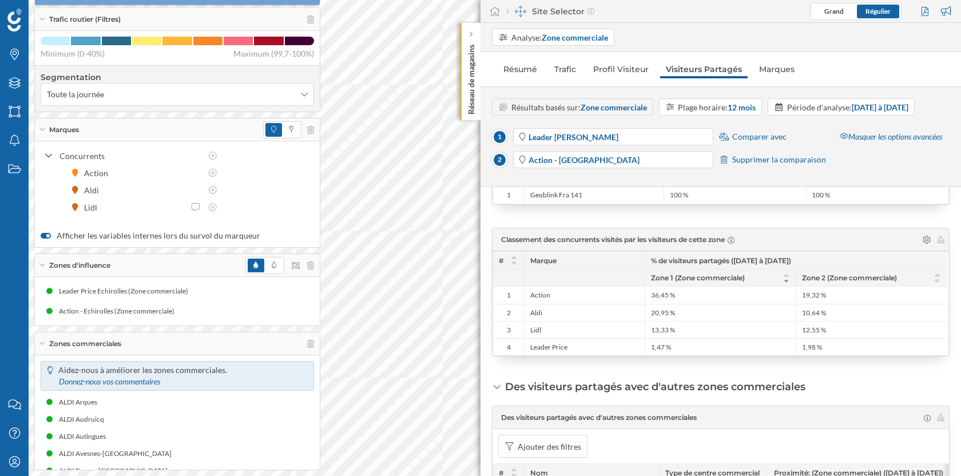
scroll to position [229, 0]
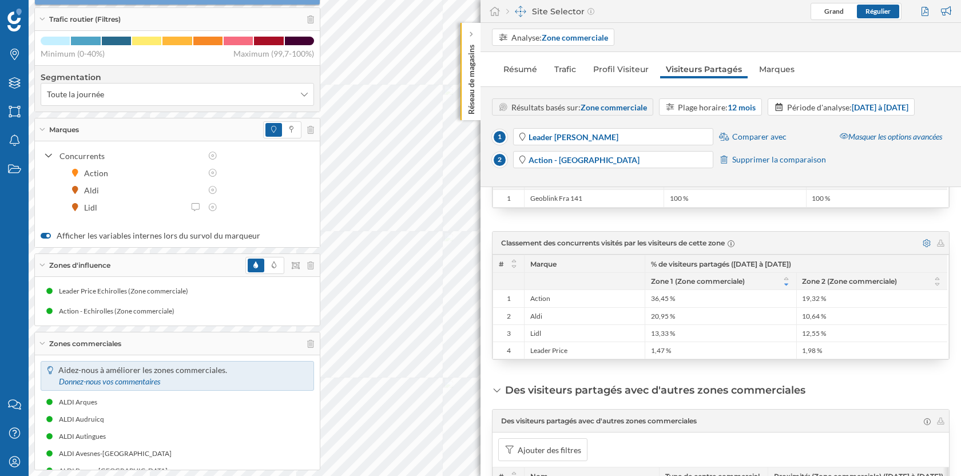
click at [922, 252] on div at bounding box center [849, 243] width 180 height 17
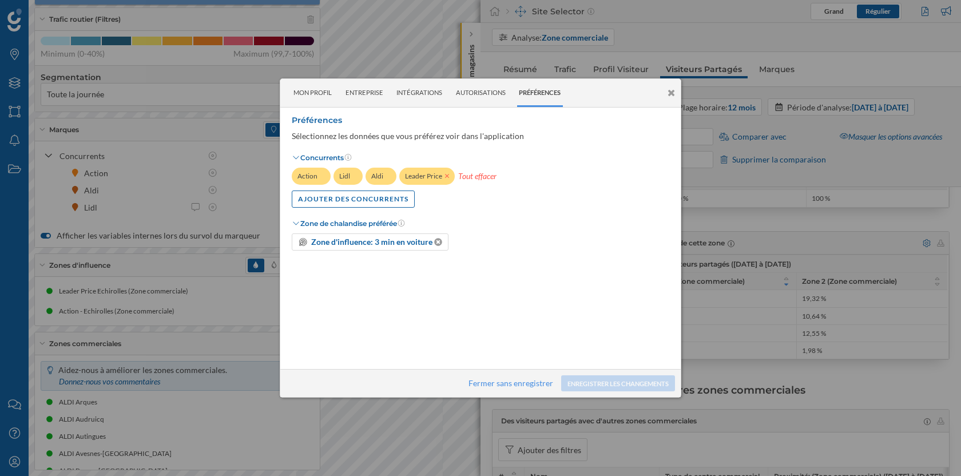
click at [447, 175] on icon at bounding box center [447, 176] width 4 height 4
click at [611, 383] on button "Enregistrer les changements" at bounding box center [618, 383] width 114 height 16
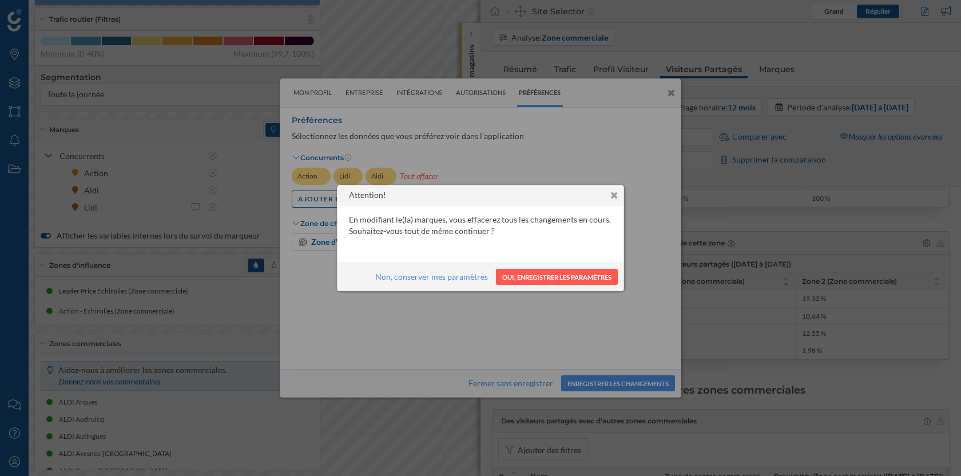
click at [614, 195] on icon at bounding box center [614, 196] width 7 height 10
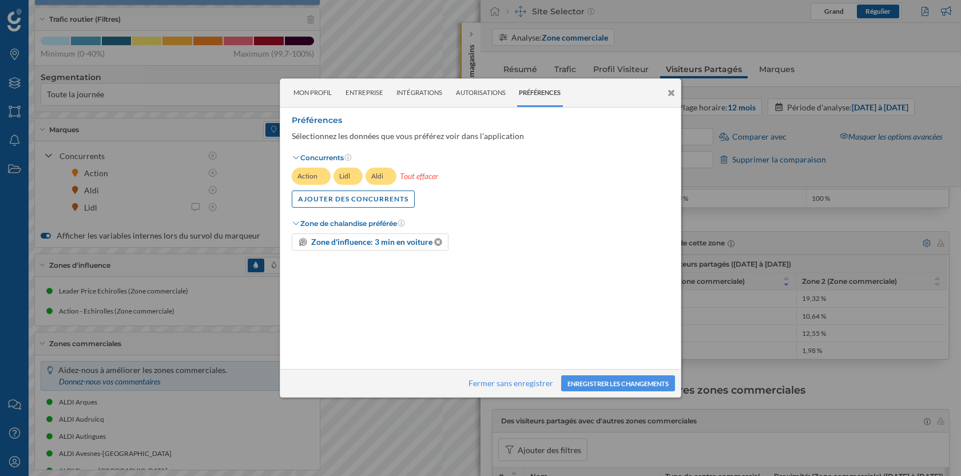
click at [672, 92] on icon at bounding box center [671, 93] width 7 height 10
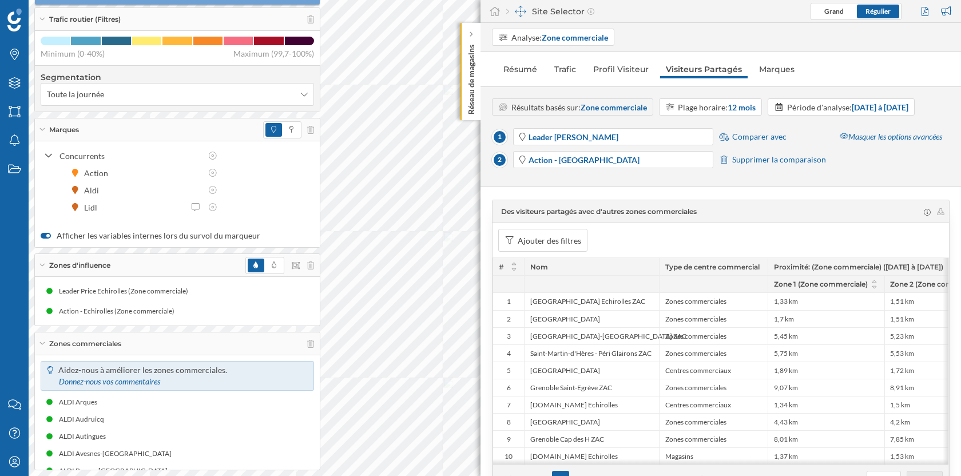
scroll to position [447, 0]
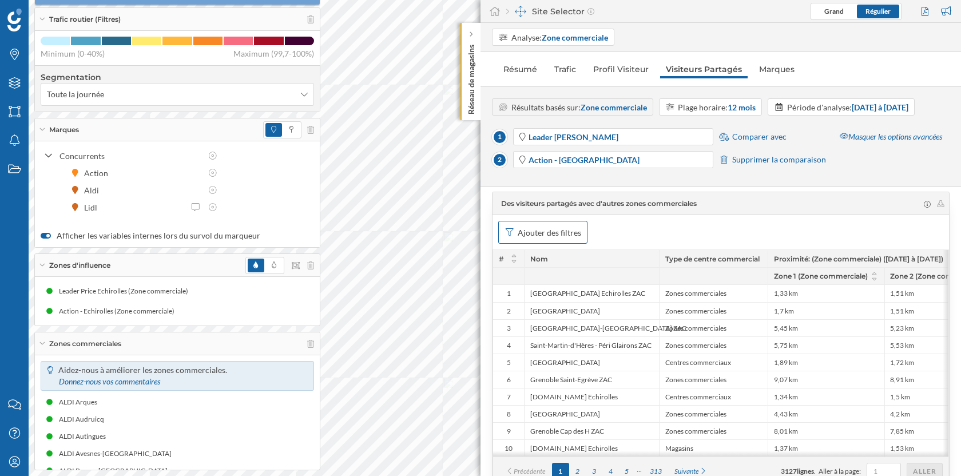
click at [539, 239] on div "Ajouter des filtres" at bounding box center [550, 233] width 64 height 12
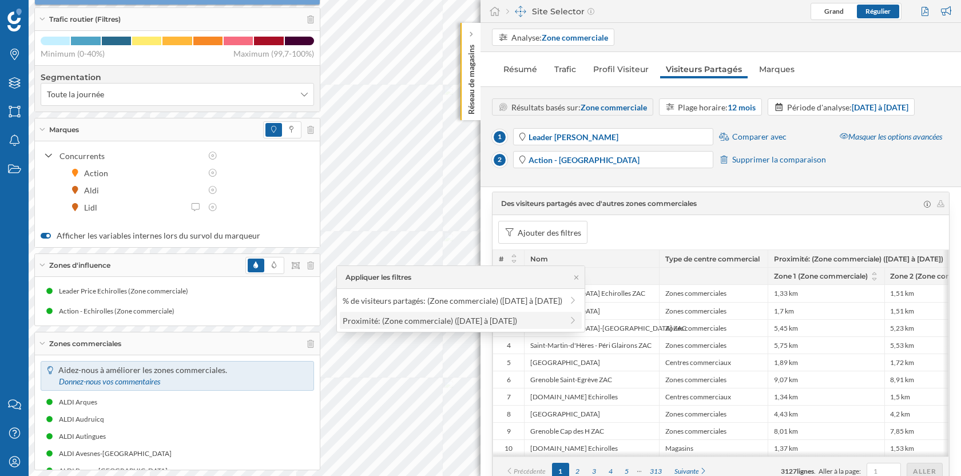
click at [521, 321] on span "Proximité: (Zone commerciale) ([DATE] à [DATE])" at bounding box center [453, 321] width 220 height 12
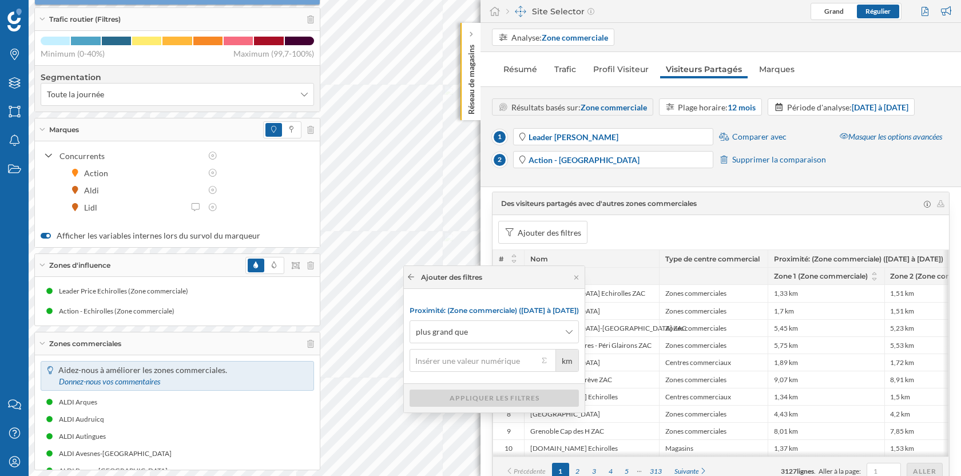
click at [407, 276] on icon at bounding box center [411, 277] width 9 height 7
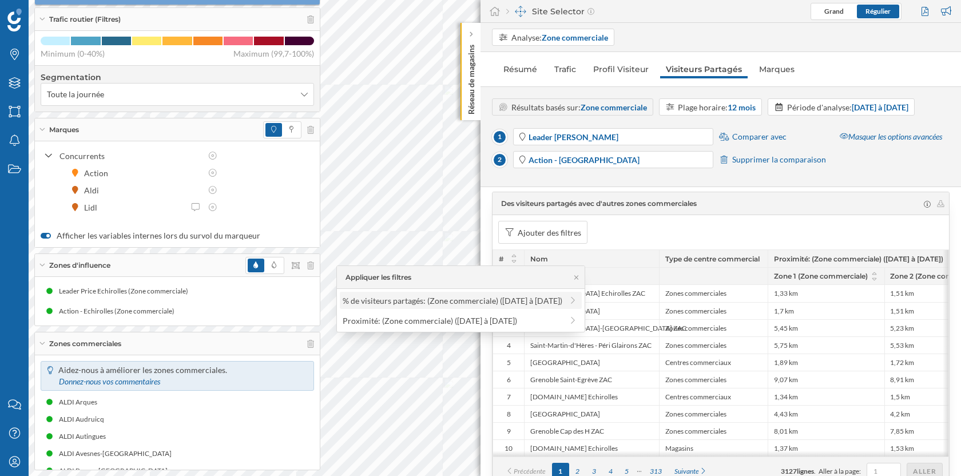
click at [417, 305] on span "% de visiteurs partagés: (Zone commerciale) ([DATE] à [DATE])" at bounding box center [453, 301] width 220 height 12
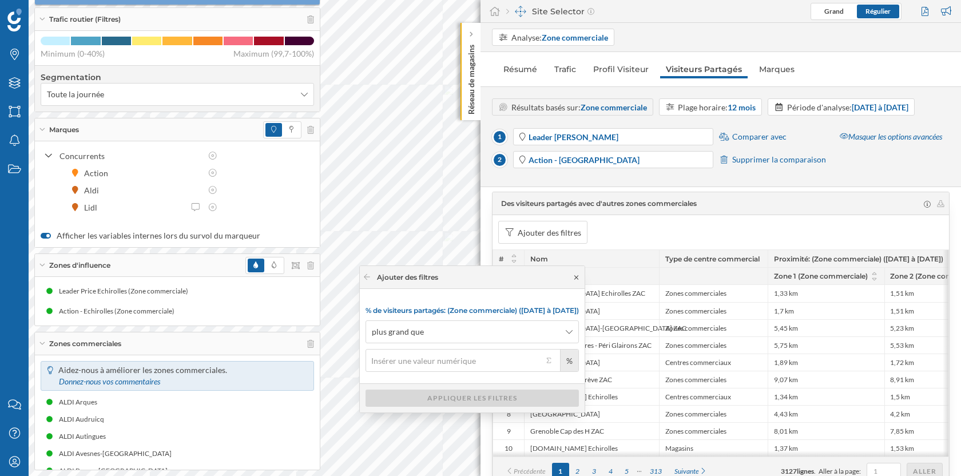
click at [576, 278] on icon at bounding box center [576, 277] width 4 height 4
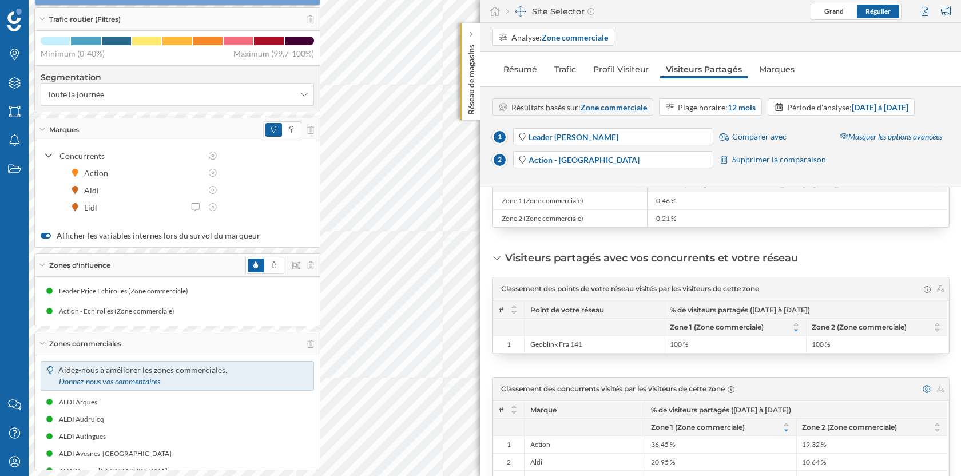
scroll to position [0, 0]
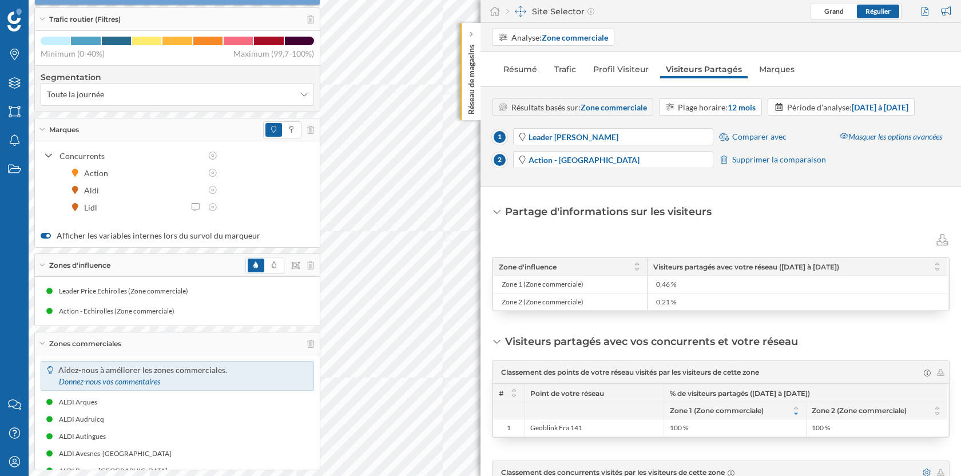
drag, startPoint x: 782, startPoint y: 66, endPoint x: 793, endPoint y: 118, distance: 53.3
click at [793, 118] on div "Analyse: Zone commerciale Résumé Trafic Profil Visiteur Visiteurs Partagés Marq…" at bounding box center [721, 249] width 481 height 453
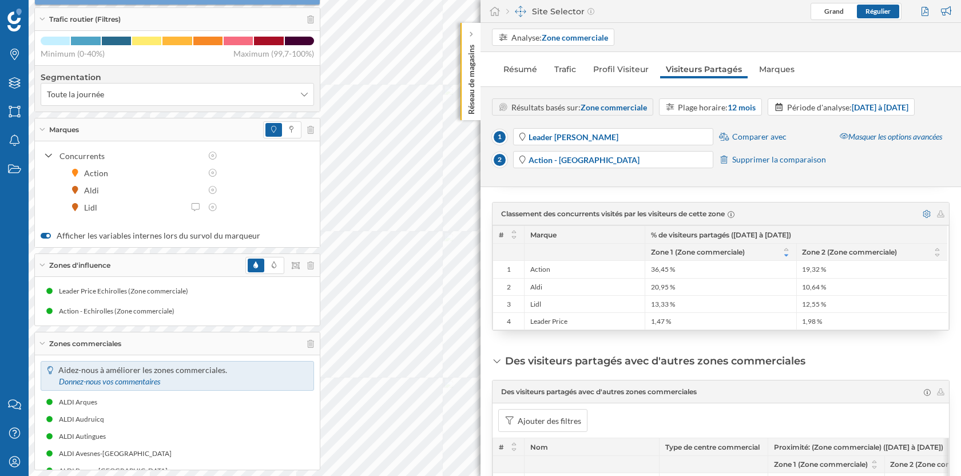
scroll to position [276, 0]
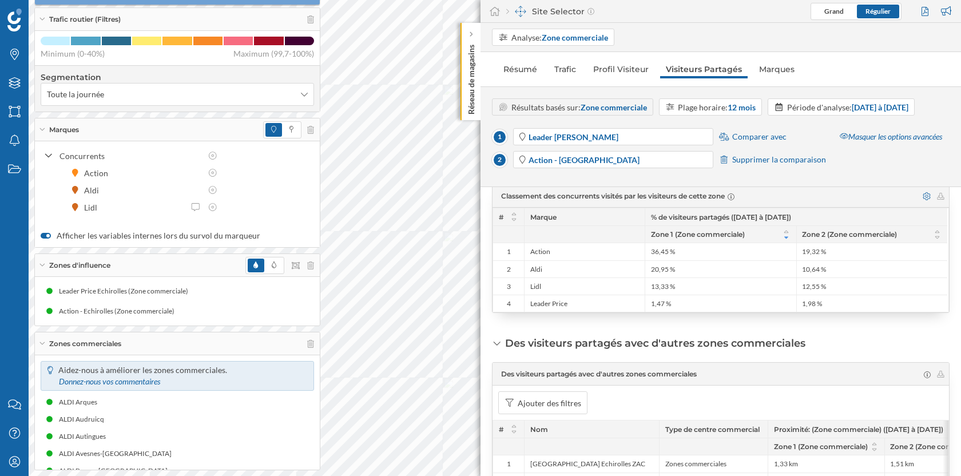
click at [920, 205] on div at bounding box center [849, 196] width 180 height 17
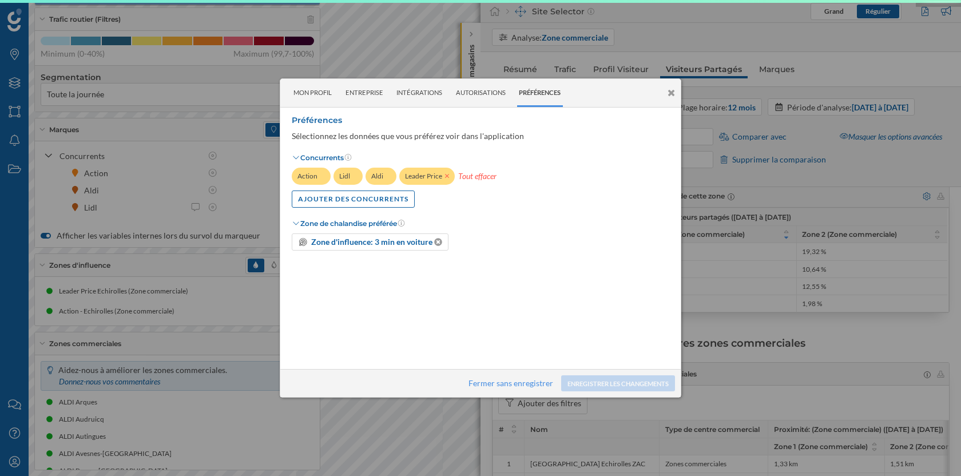
click at [446, 177] on icon at bounding box center [447, 176] width 5 height 7
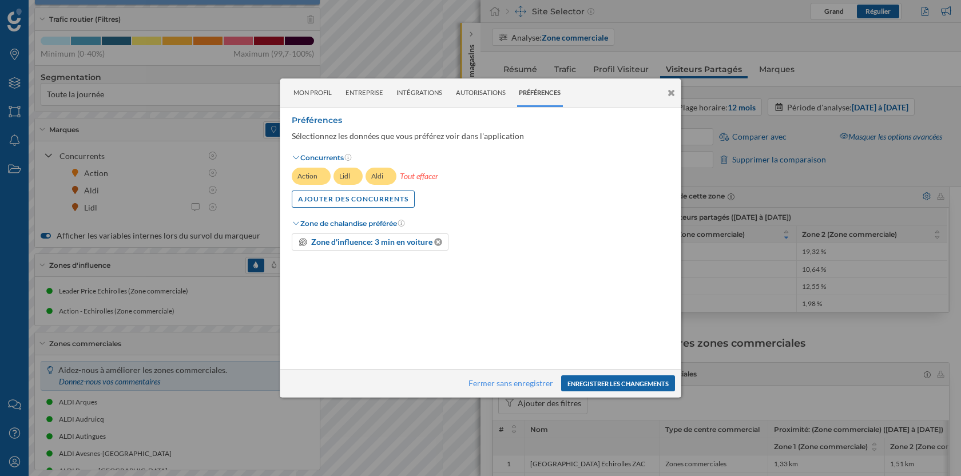
click at [621, 387] on button "Enregistrer les changements" at bounding box center [618, 383] width 114 height 16
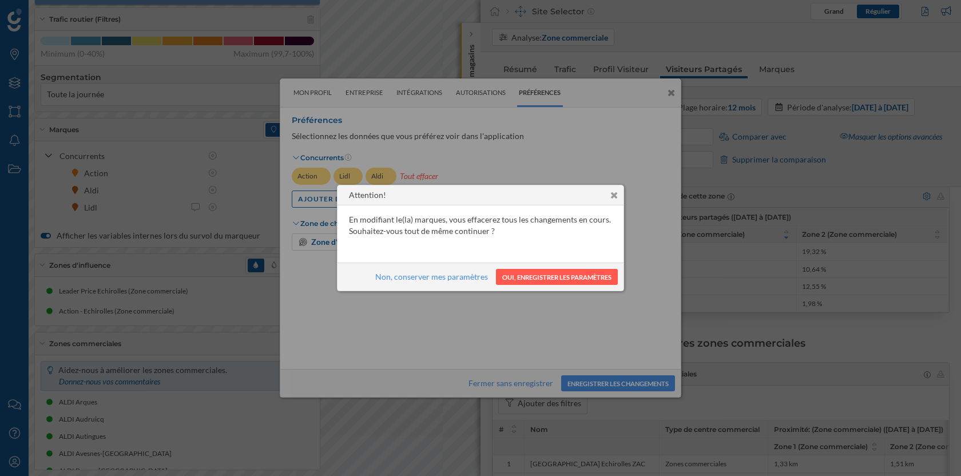
click at [545, 254] on div "En modifiant le(la) marques, vous effacerez tous les changements en cours. Souh…" at bounding box center [481, 233] width 286 height 57
click at [546, 287] on div "Non, conserver mes paramètres Oui, enregistrer les paramètres" at bounding box center [481, 277] width 286 height 28
click at [548, 279] on button "Oui, enregistrer les paramètres" at bounding box center [557, 277] width 122 height 16
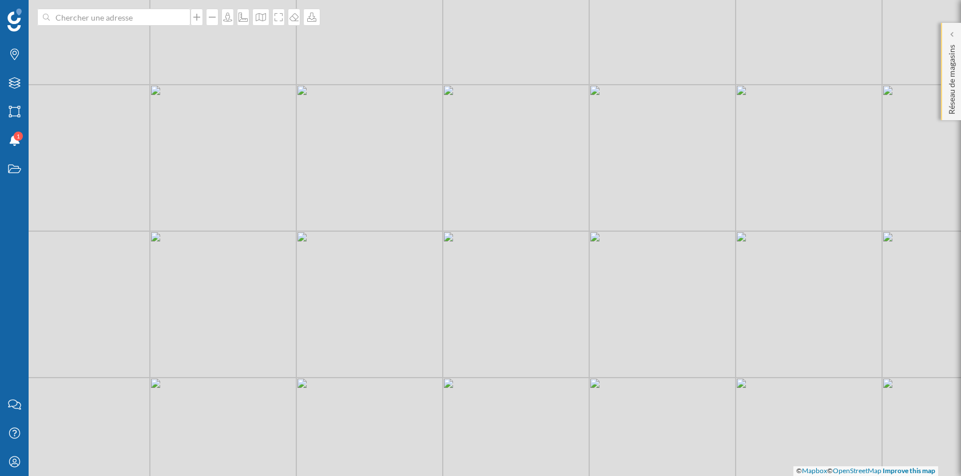
click at [954, 27] on div "Réseau de magasins" at bounding box center [951, 71] width 20 height 97
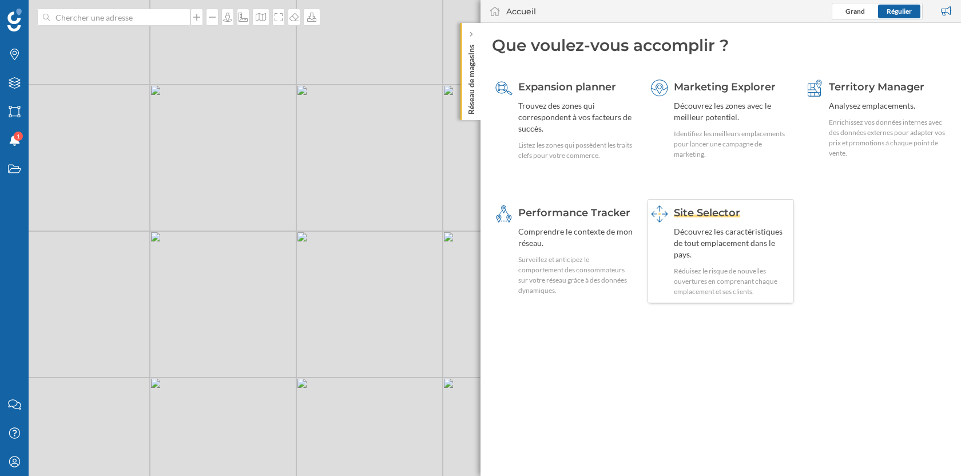
click at [735, 249] on div "Site Selector Découvrez les caractéristiques de tout emplacement dans le pays. …" at bounding box center [732, 251] width 117 height 92
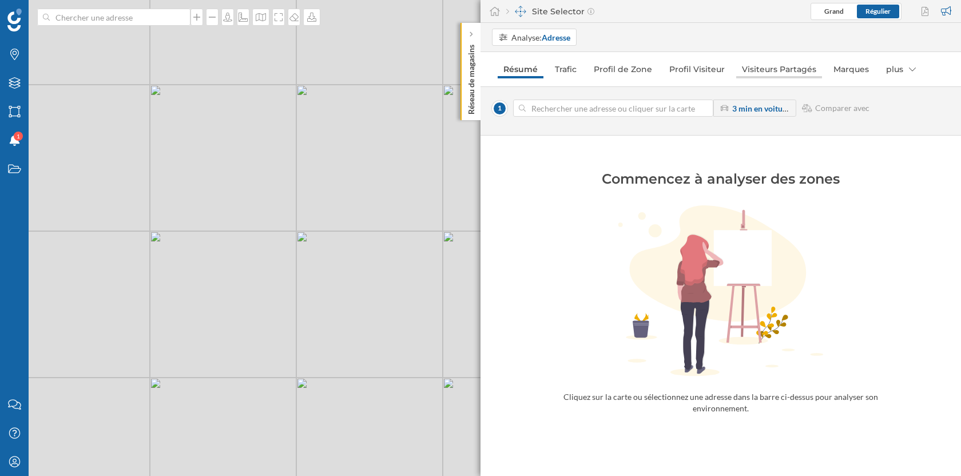
click at [763, 70] on link "Visiteurs Partagés" at bounding box center [779, 69] width 86 height 18
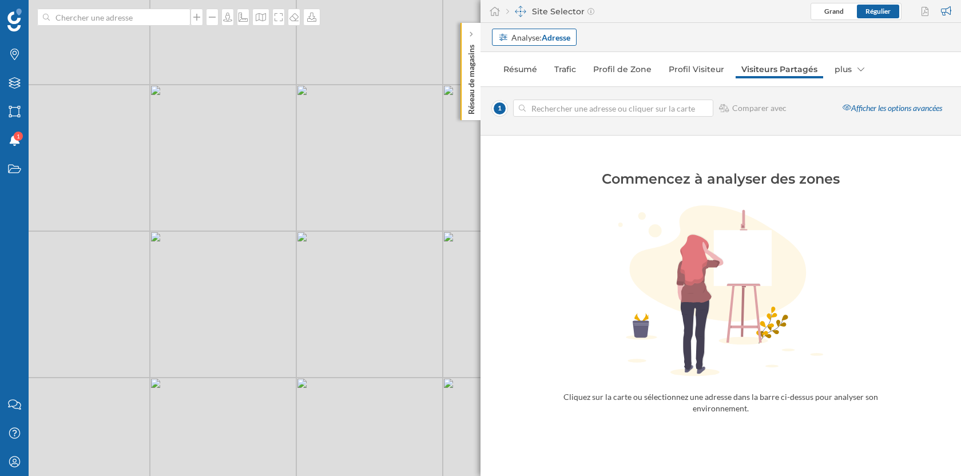
click at [553, 35] on strong "Adresse" at bounding box center [556, 38] width 29 height 10
click at [537, 80] on div "Zone commerciale" at bounding box center [531, 81] width 66 height 10
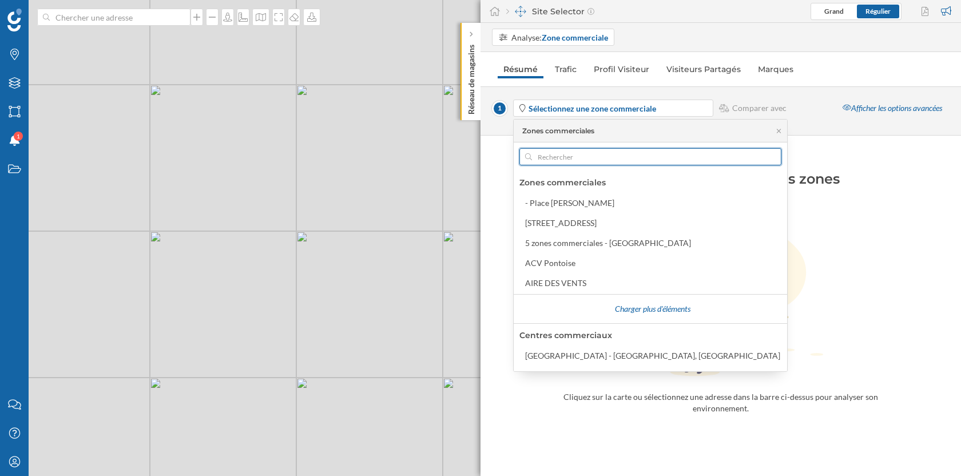
click at [553, 157] on input "text" at bounding box center [650, 156] width 237 height 17
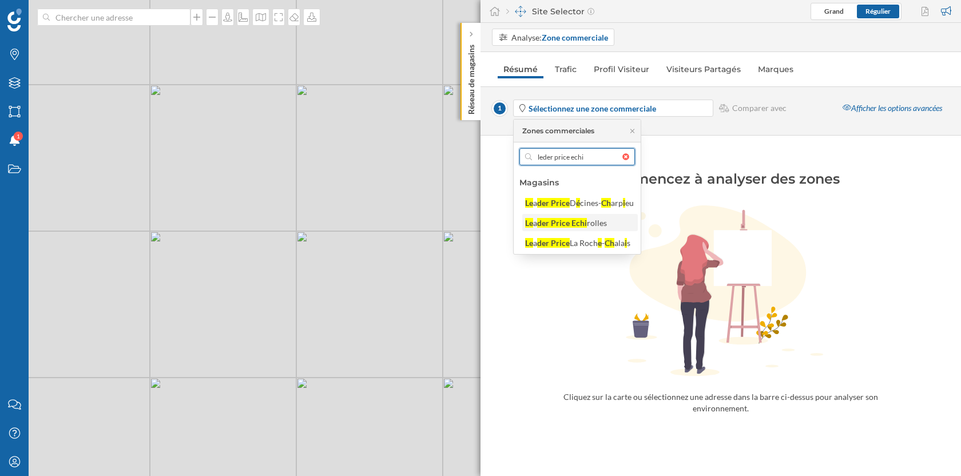
type input "leder price echi"
click at [557, 220] on div "der Price Echi" at bounding box center [562, 223] width 50 height 10
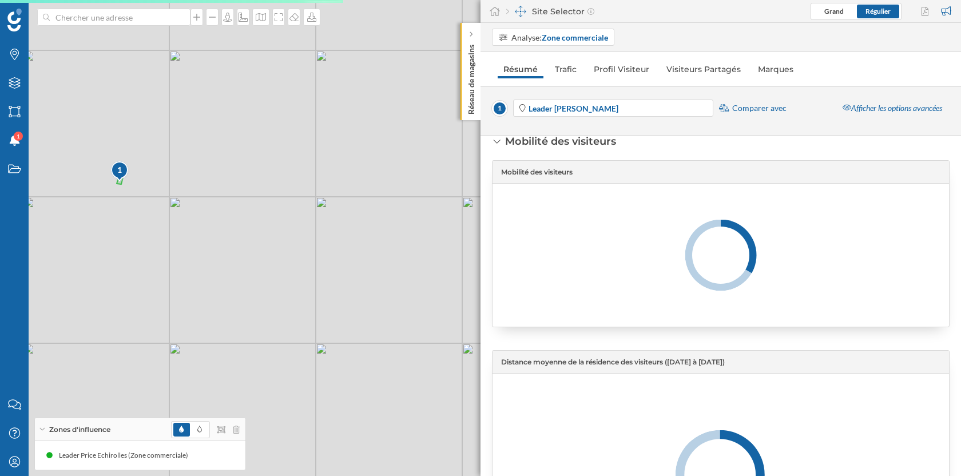
scroll to position [293, 0]
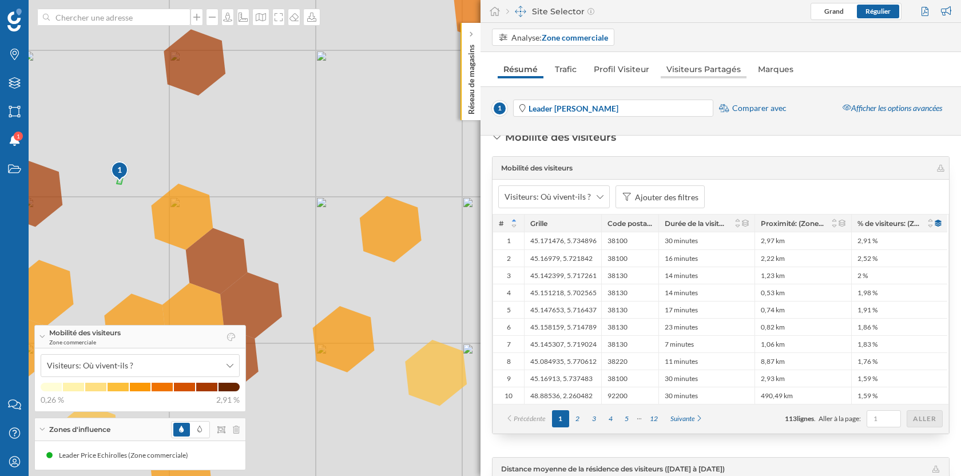
click at [706, 76] on link "Visiteurs Partagés" at bounding box center [704, 69] width 86 height 18
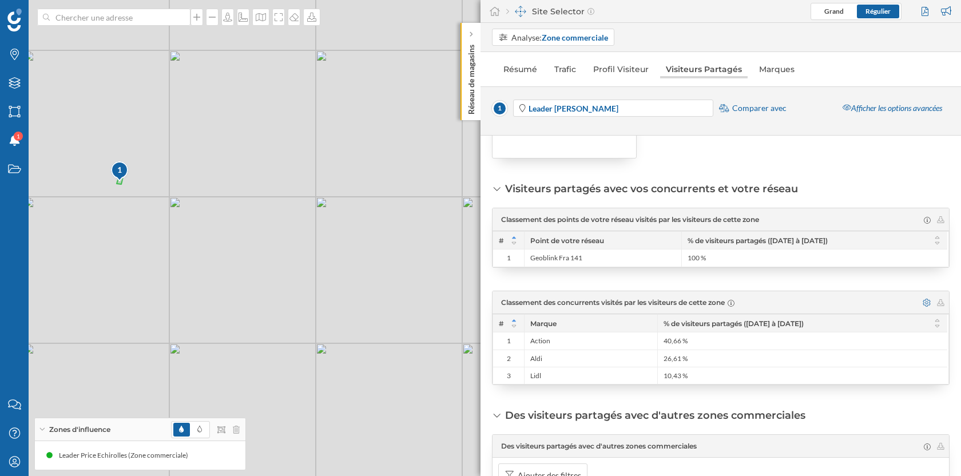
scroll to position [110, 0]
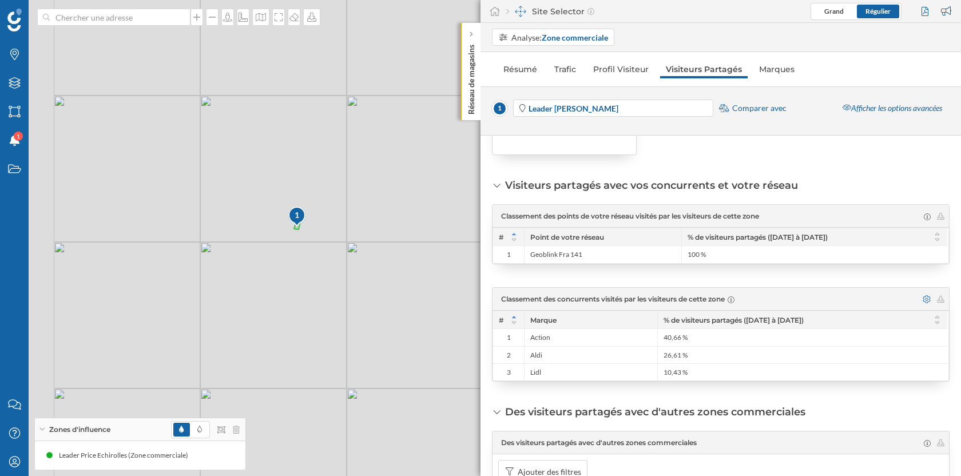
drag, startPoint x: 84, startPoint y: 271, endPoint x: 279, endPoint y: 329, distance: 203.5
click at [279, 329] on div "1 © Mapbox © OpenStreetMap Improve this map" at bounding box center [480, 238] width 961 height 476
drag, startPoint x: 360, startPoint y: 142, endPoint x: 380, endPoint y: 353, distance: 212.1
click at [380, 353] on div "1 © Mapbox © OpenStreetMap Improve this map" at bounding box center [480, 238] width 961 height 476
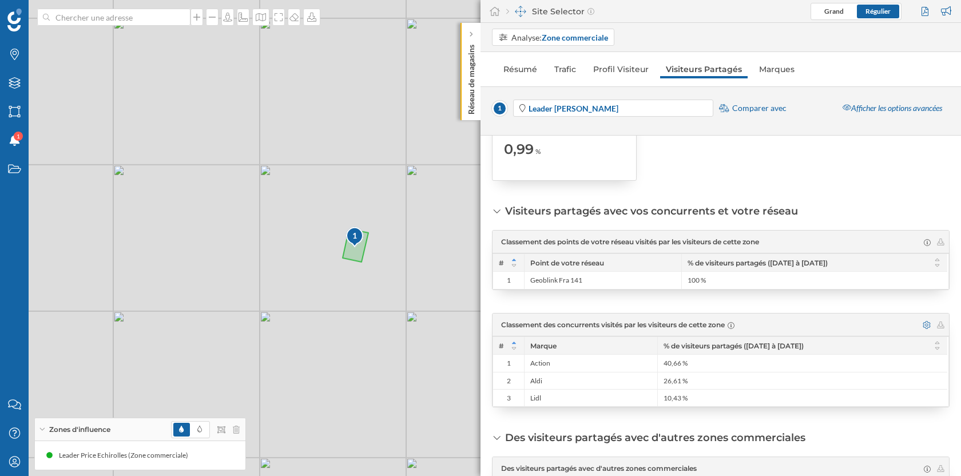
scroll to position [78, 0]
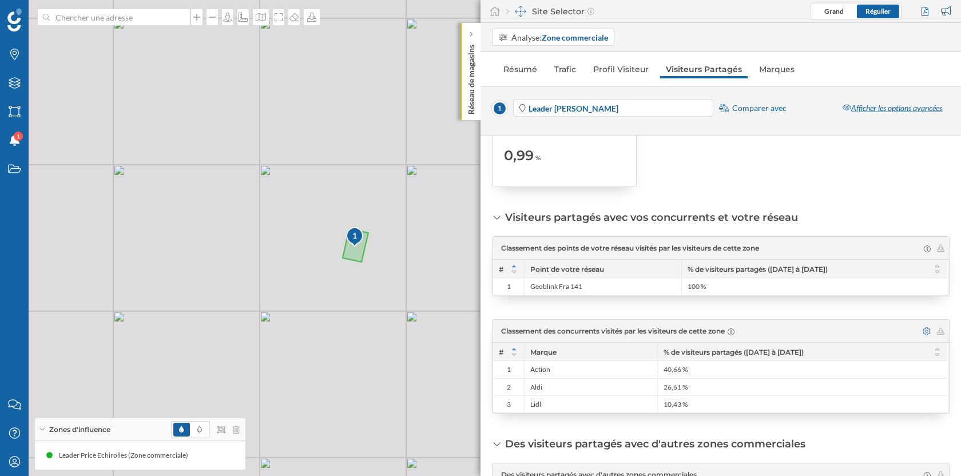
click at [866, 112] on div "Afficher les options avancées" at bounding box center [892, 108] width 114 height 17
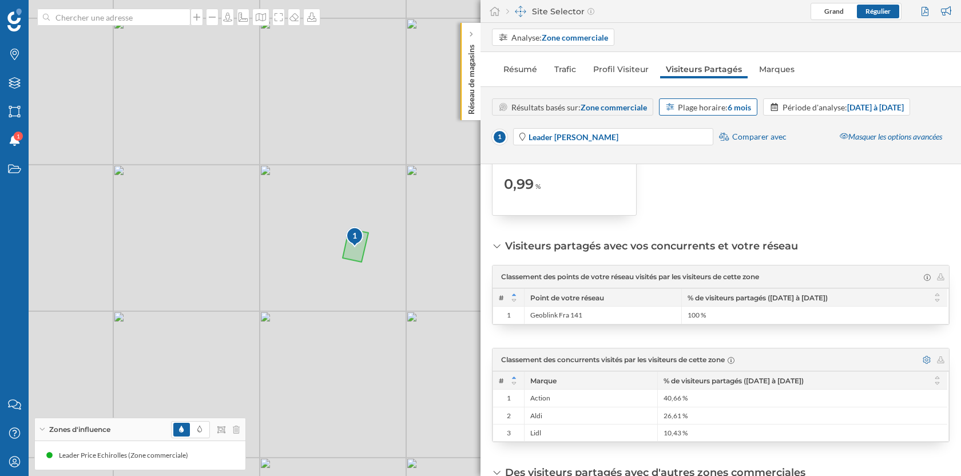
click at [731, 108] on strong "6 mois" at bounding box center [739, 107] width 23 height 10
click at [699, 207] on div "12 mois" at bounding box center [707, 213] width 84 height 12
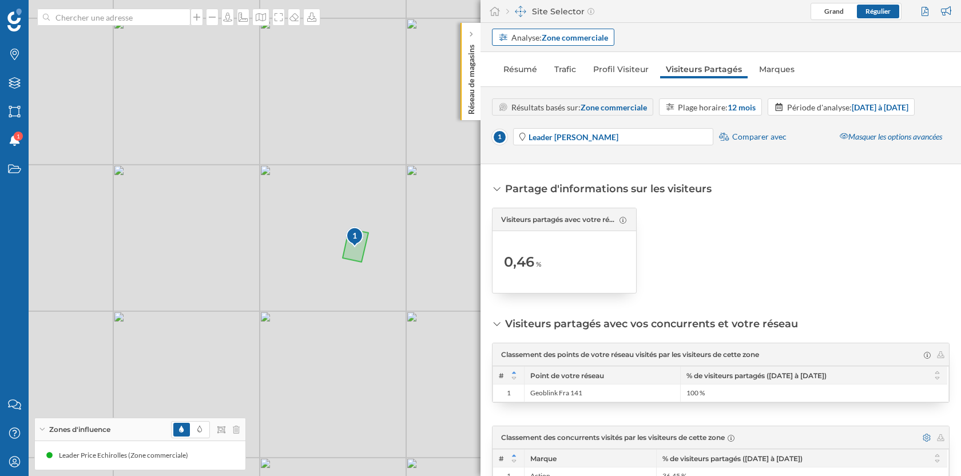
click at [588, 40] on strong "Zone commerciale" at bounding box center [575, 38] width 66 height 10
click at [546, 59] on div "Adresse" at bounding box center [552, 61] width 108 height 12
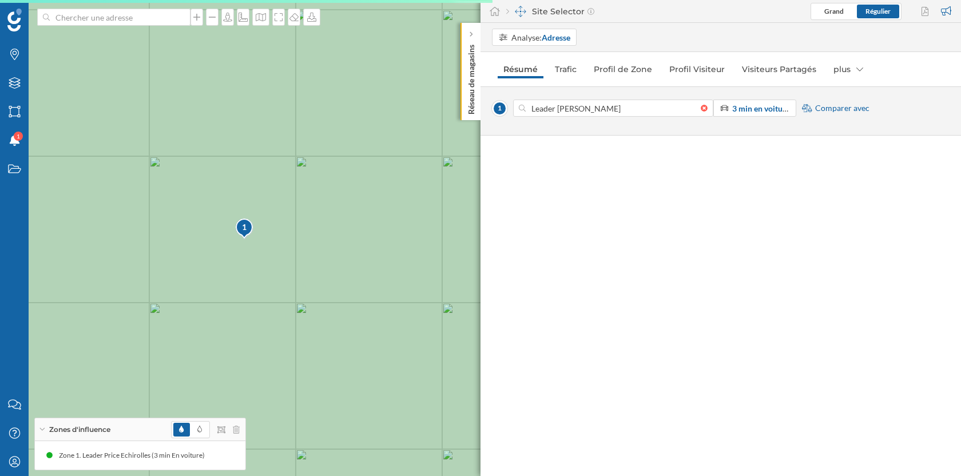
click at [702, 112] on div at bounding box center [613, 108] width 200 height 17
click at [701, 112] on input "Leader [PERSON_NAME]" at bounding box center [613, 108] width 175 height 17
click at [702, 108] on div at bounding box center [707, 108] width 13 height 7
click at [701, 108] on input at bounding box center [613, 108] width 175 height 17
click at [19, 80] on icon at bounding box center [14, 82] width 11 height 11
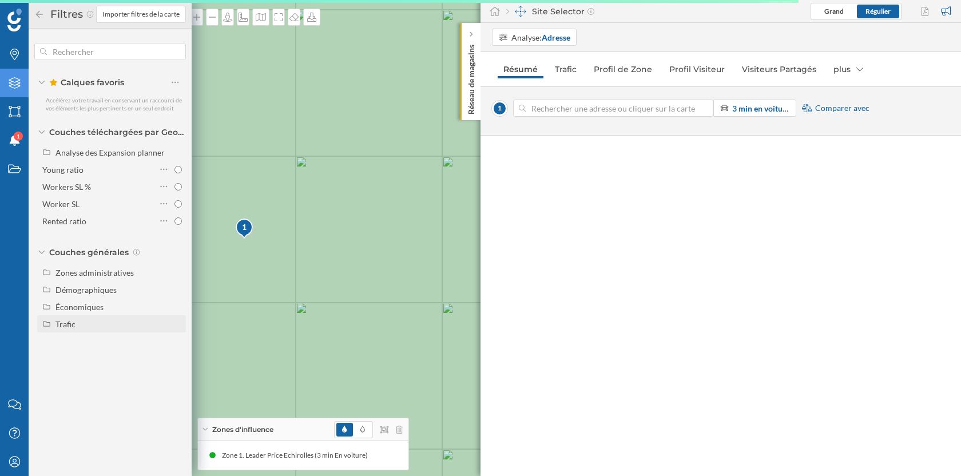
click at [75, 318] on div "Trafic" at bounding box center [119, 324] width 126 height 12
click at [105, 342] on div "Trafic routier" at bounding box center [100, 341] width 80 height 12
click at [175, 342] on input "Trafic routier" at bounding box center [178, 341] width 7 height 7
radio input "true"
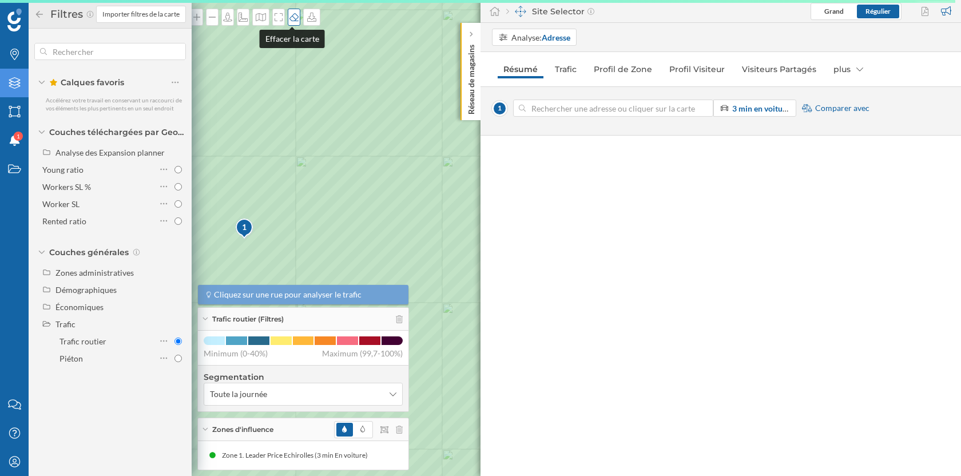
click at [295, 15] on icon at bounding box center [294, 17] width 9 height 8
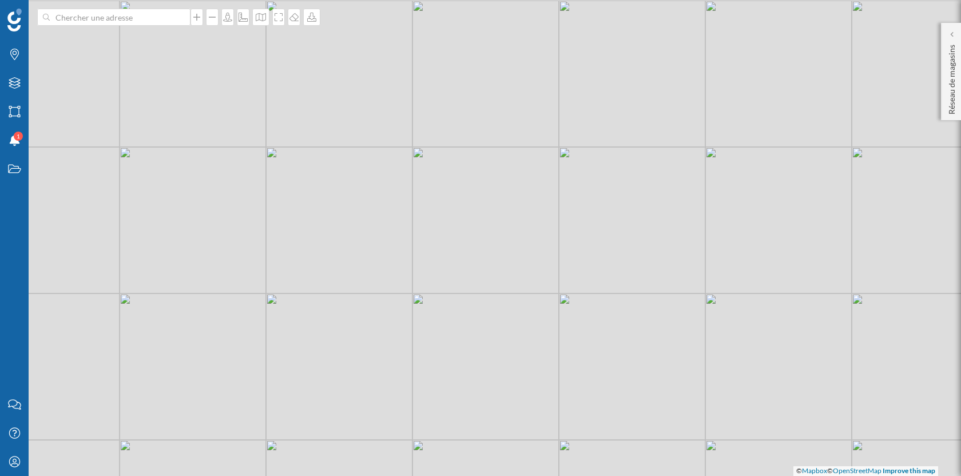
drag, startPoint x: 243, startPoint y: 144, endPoint x: 359, endPoint y: 281, distance: 180.2
click at [359, 281] on div "© Mapbox © OpenStreetMap Improve this map" at bounding box center [480, 238] width 961 height 476
click at [3, 76] on div "Filtres" at bounding box center [14, 83] width 29 height 29
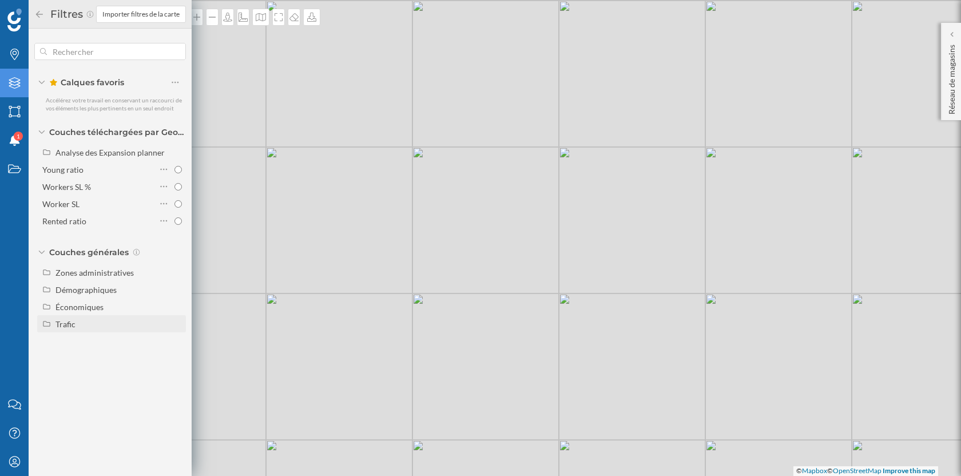
click at [96, 330] on div "Trafic" at bounding box center [111, 323] width 149 height 17
click at [116, 338] on div "Trafic routier" at bounding box center [100, 341] width 80 height 12
click at [175, 338] on input "Trafic routier" at bounding box center [178, 341] width 7 height 7
radio input "true"
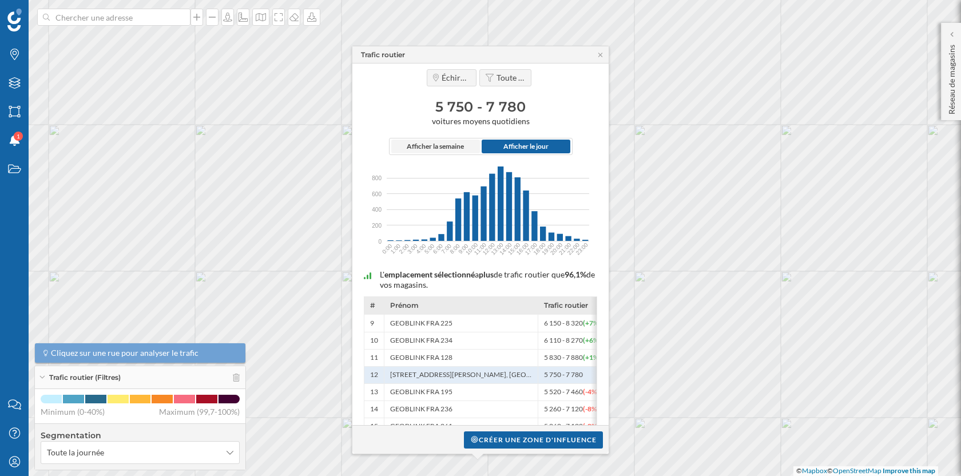
click at [438, 150] on span "Afficher la semaine" at bounding box center [435, 146] width 57 height 10
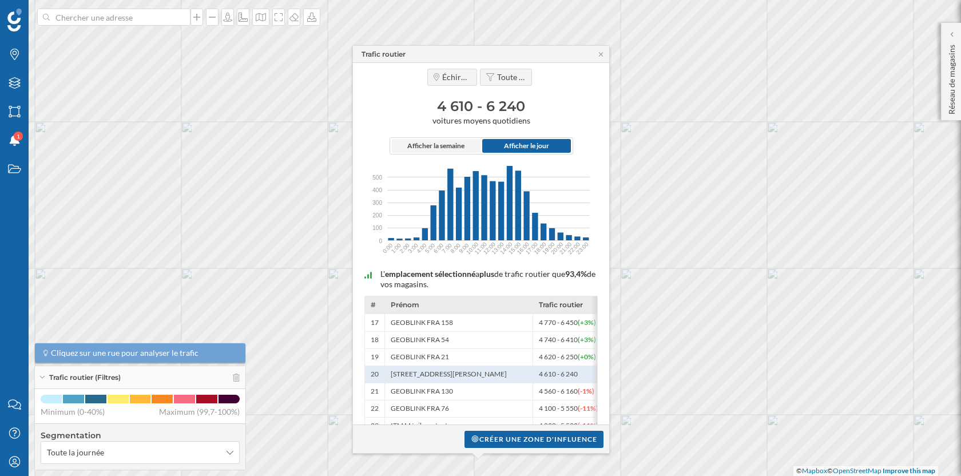
click at [459, 150] on span "Afficher la semaine" at bounding box center [435, 146] width 57 height 10
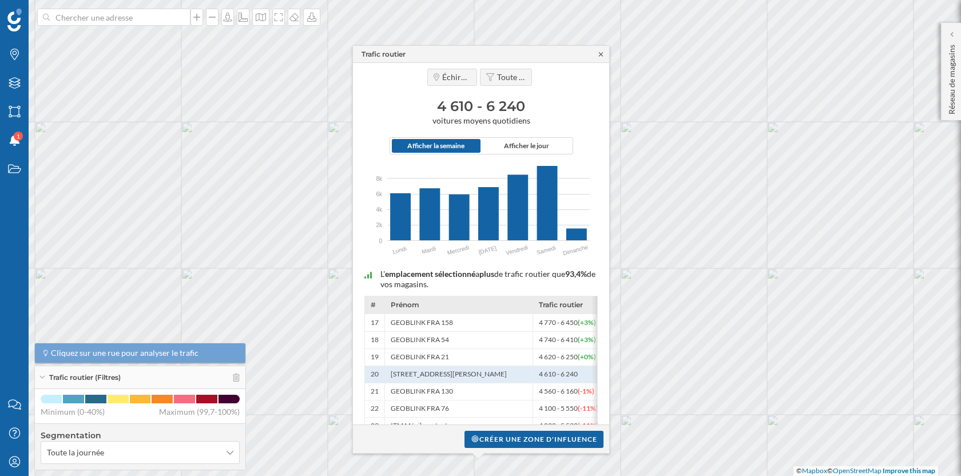
click at [604, 55] on icon at bounding box center [601, 54] width 9 height 7
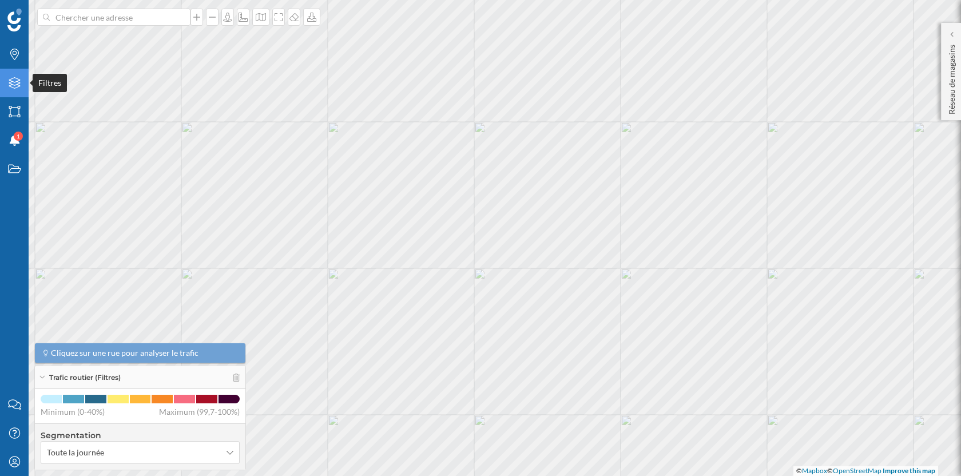
click at [15, 84] on icon "Filtres" at bounding box center [14, 82] width 14 height 11
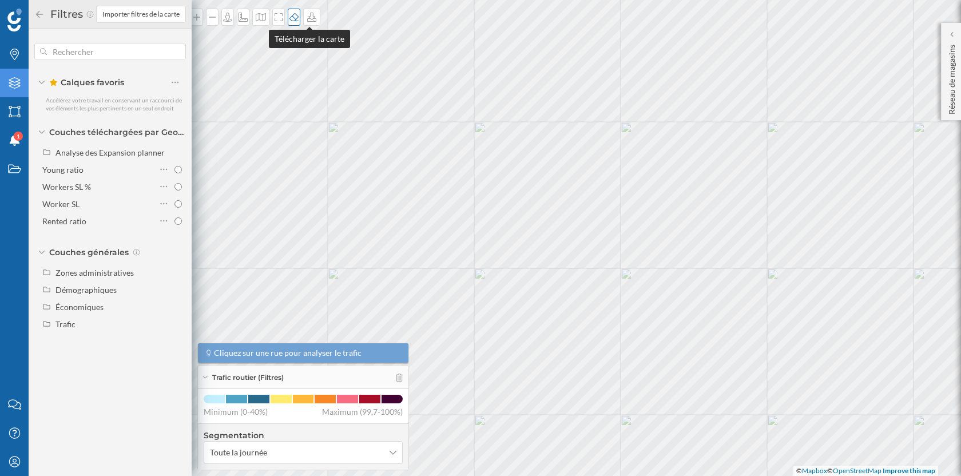
click at [292, 18] on icon at bounding box center [293, 17] width 11 height 9
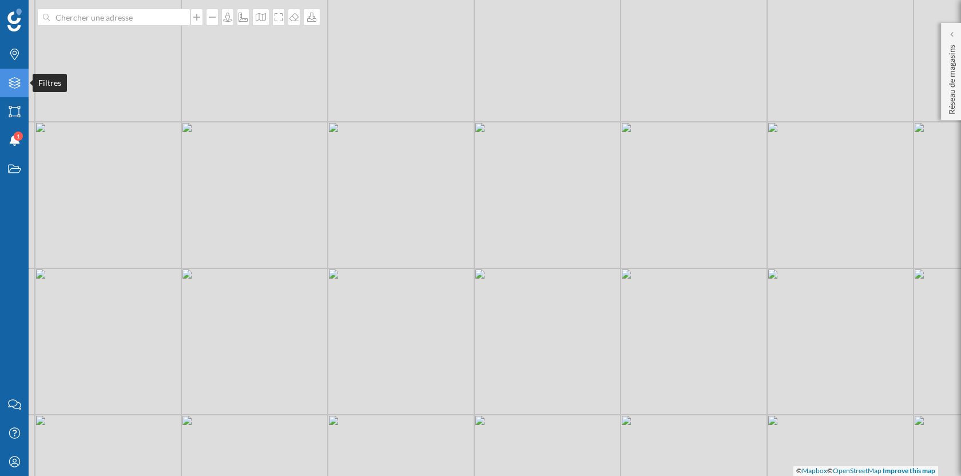
click at [15, 82] on icon "Filtres" at bounding box center [14, 82] width 14 height 11
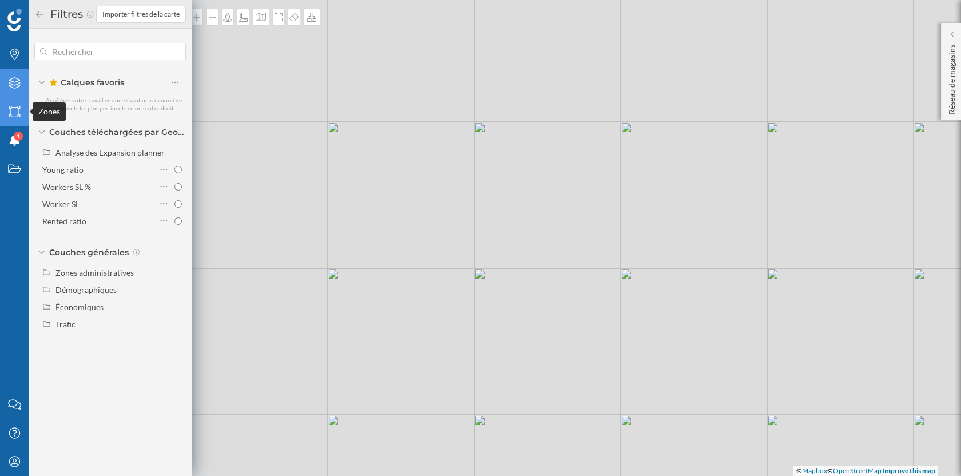
click at [19, 109] on icon "Zones" at bounding box center [14, 111] width 14 height 11
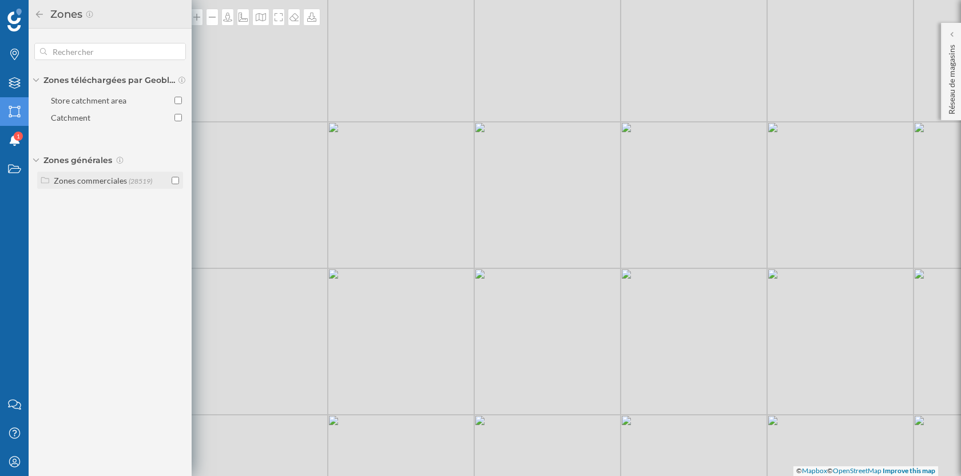
click at [118, 177] on div "Zones commerciales" at bounding box center [90, 181] width 73 height 10
click at [176, 224] on input "checkbox" at bounding box center [175, 227] width 7 height 7
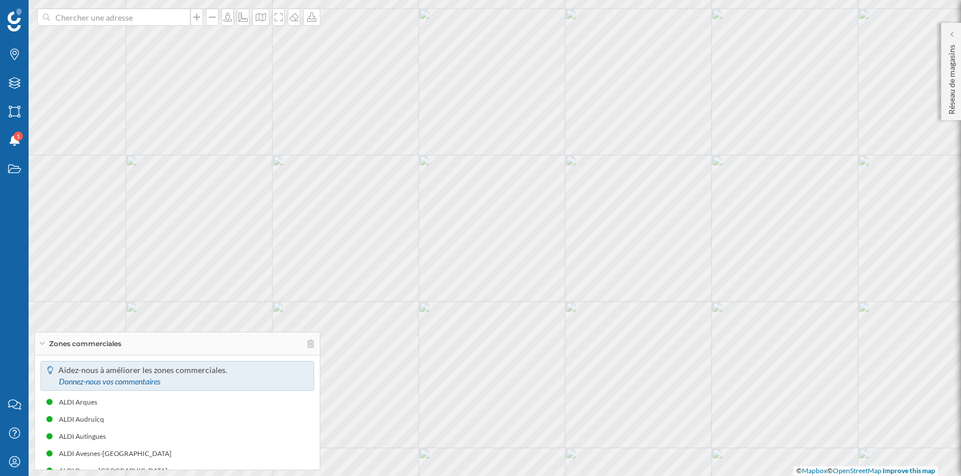
click at [40, 345] on icon at bounding box center [42, 343] width 6 height 3
